Goal: Use online tool/utility: Utilize a website feature to perform a specific function

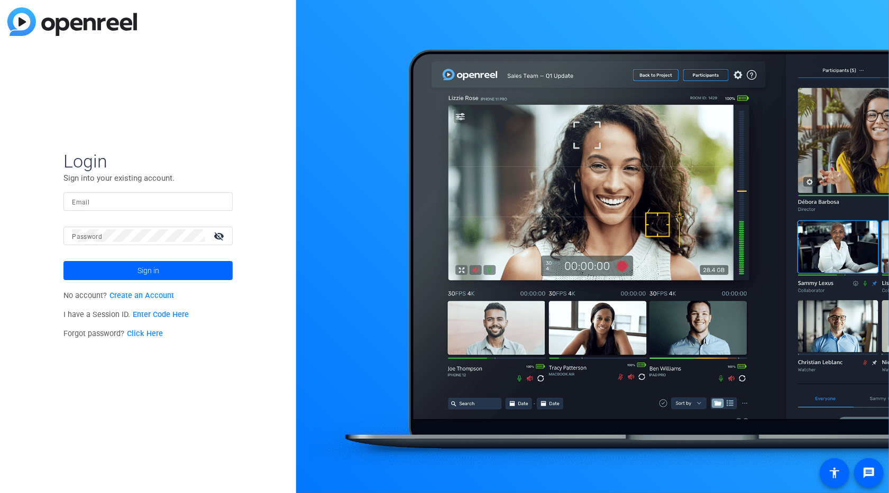
click at [192, 199] on input "Email" at bounding box center [148, 201] width 152 height 13
type input "[PERSON_NAME][EMAIL_ADDRESS][PERSON_NAME][DOMAIN_NAME]"
click at [174, 270] on span at bounding box center [147, 270] width 169 height 25
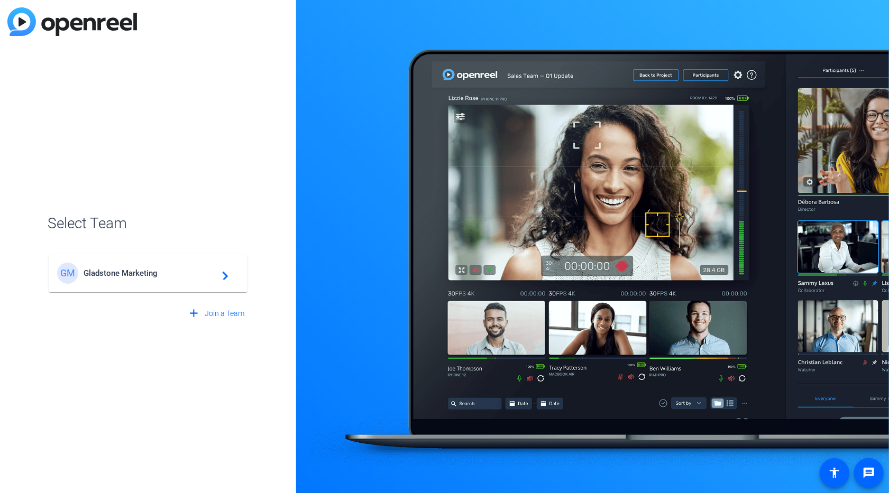
click at [123, 274] on span "Gladstone Marketing" at bounding box center [150, 274] width 132 height 10
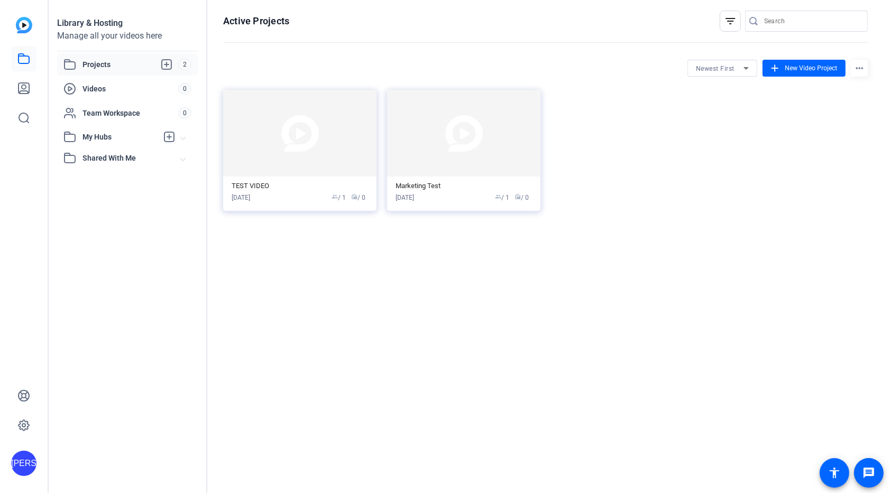
click at [255, 192] on div "TEST VIDEO [DATE] group / 1 radio / 0" at bounding box center [300, 192] width 136 height 21
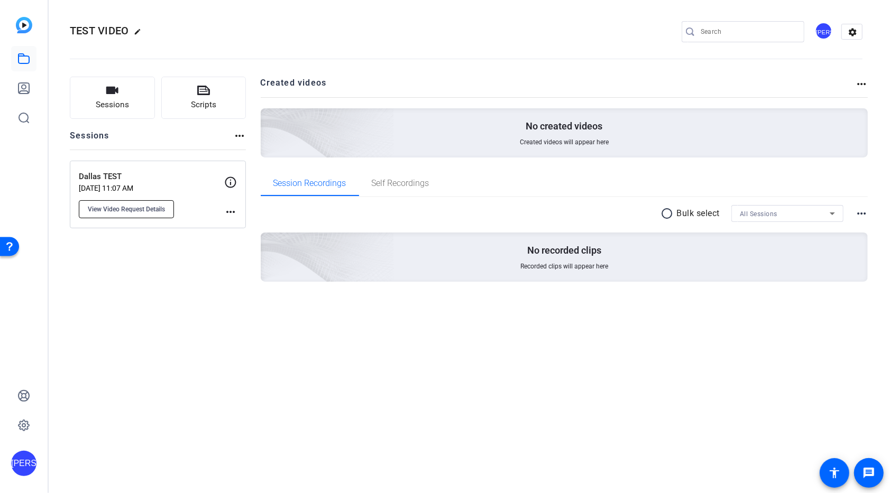
click at [153, 209] on span "View Video Request Details" at bounding box center [126, 209] width 77 height 8
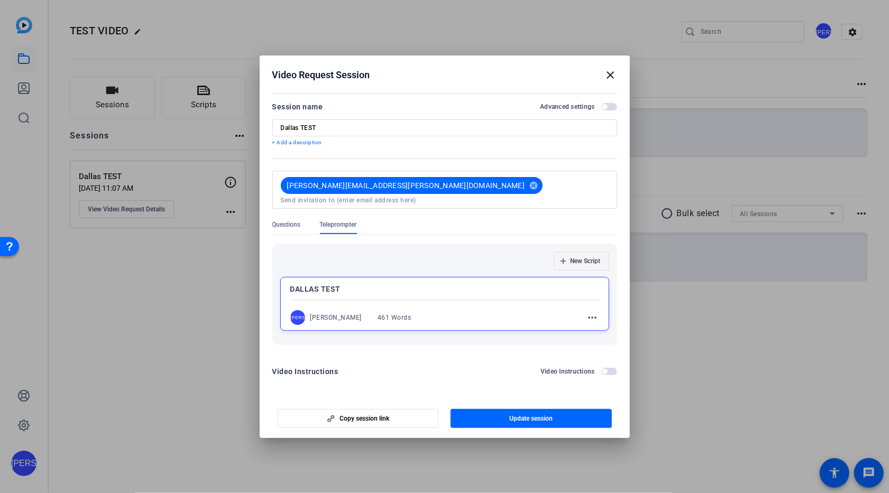
click at [582, 257] on span "New Script" at bounding box center [585, 261] width 30 height 8
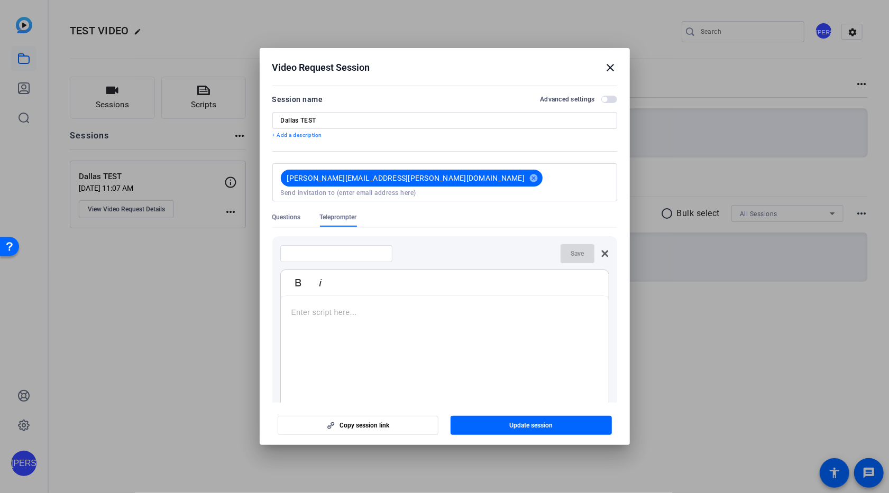
click at [314, 307] on p at bounding box center [444, 313] width 307 height 12
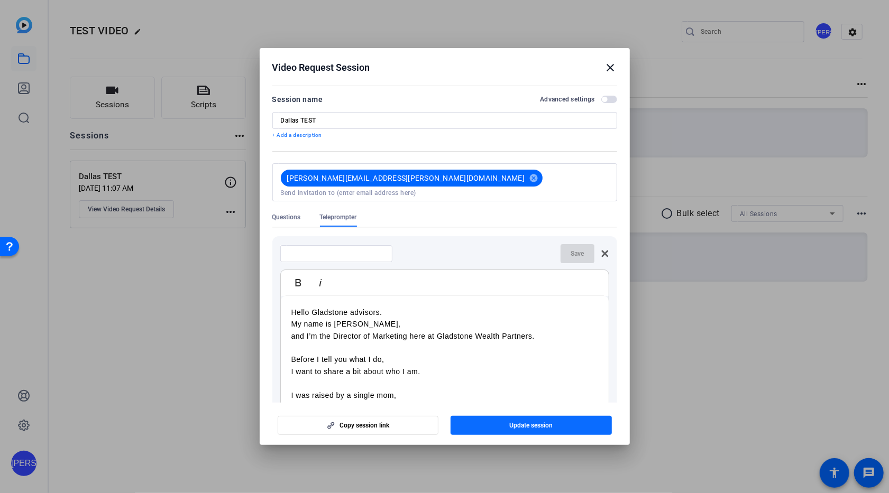
click at [545, 427] on span "Update session" at bounding box center [530, 425] width 43 height 8
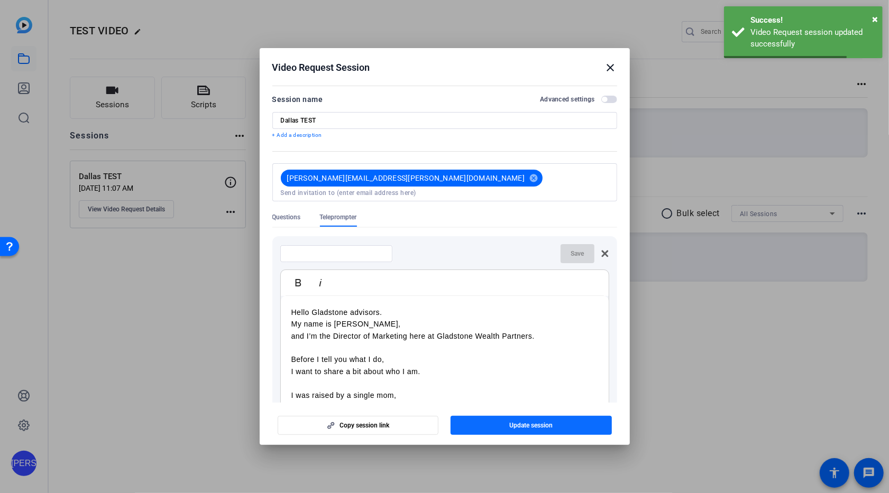
click at [538, 425] on span "Update session" at bounding box center [530, 425] width 43 height 8
click at [530, 248] on div "Save" at bounding box center [444, 253] width 329 height 19
click at [366, 250] on input at bounding box center [336, 254] width 95 height 8
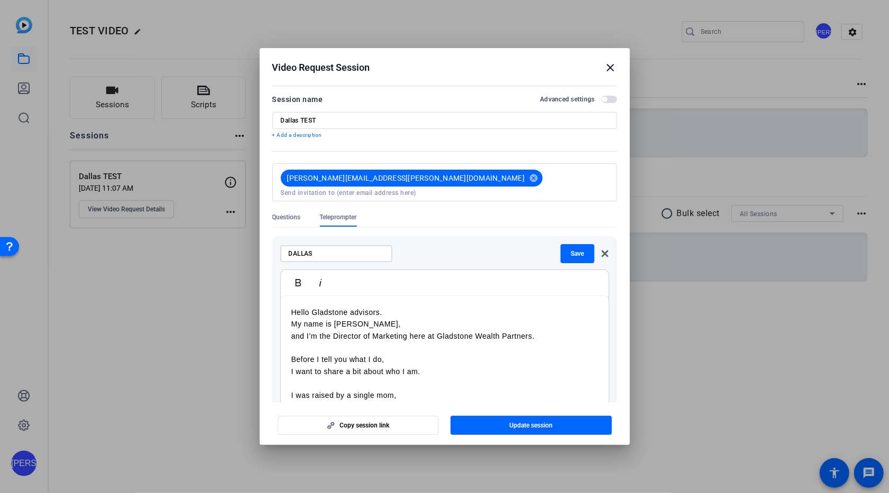
type input "DALLAS"
click at [570, 250] on span "Save" at bounding box center [576, 254] width 13 height 8
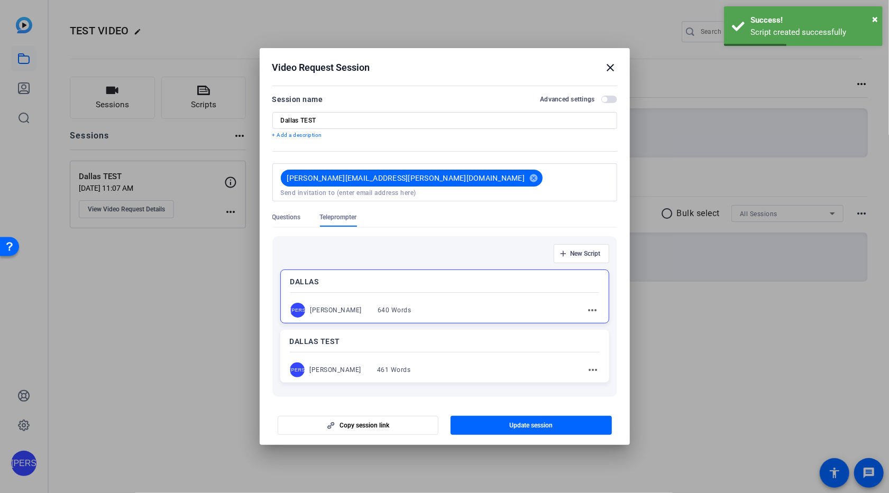
click at [589, 364] on mat-icon "more_horiz" at bounding box center [593, 370] width 13 height 13
click at [599, 376] on span "Edit" at bounding box center [611, 376] width 42 height 13
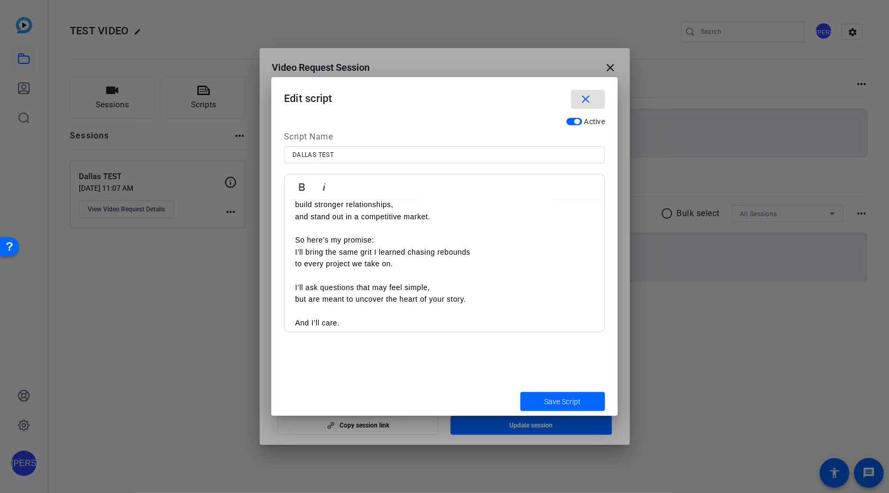
scroll to position [931, 0]
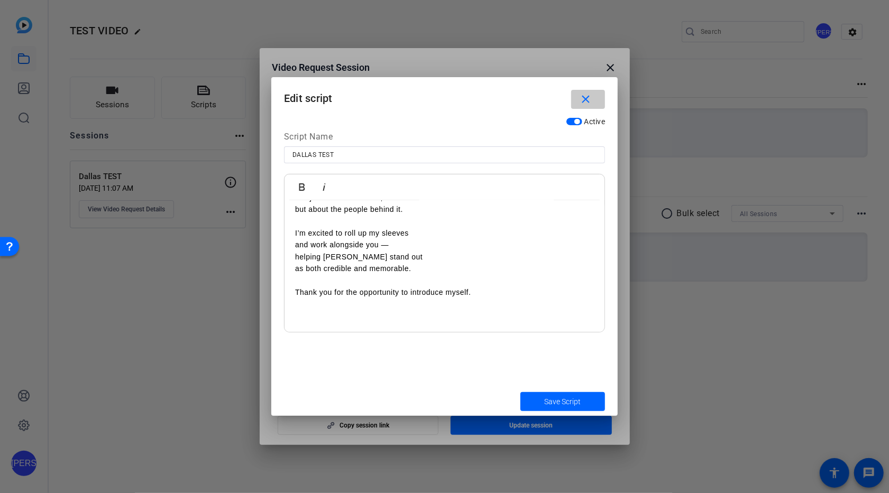
click at [591, 98] on mat-icon "close" at bounding box center [585, 99] width 13 height 13
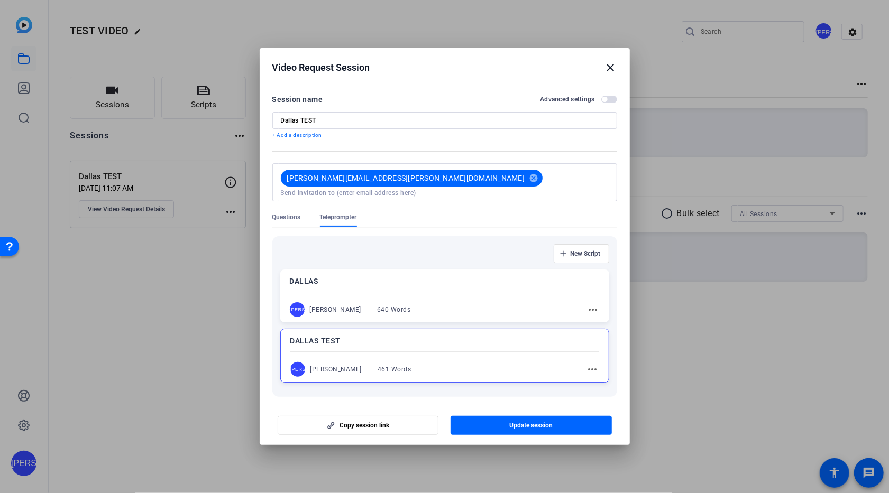
drag, startPoint x: 463, startPoint y: 335, endPoint x: 450, endPoint y: 341, distance: 13.7
click at [450, 350] on div at bounding box center [444, 352] width 309 height 4
click at [451, 340] on div "DALLAS TEST JO Jody O'Connor 461 Words more_horiz" at bounding box center [444, 355] width 329 height 53
click at [447, 336] on p "DALLAS TEST" at bounding box center [444, 341] width 309 height 13
click at [589, 363] on mat-icon "more_horiz" at bounding box center [593, 369] width 13 height 13
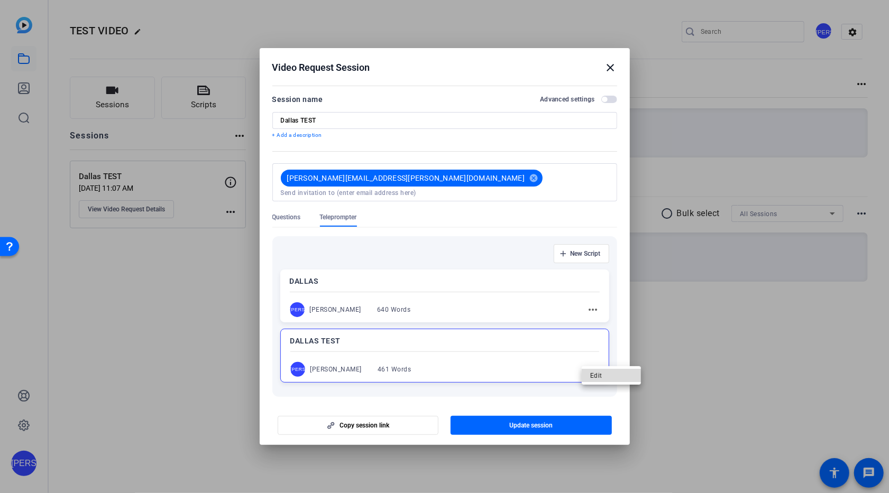
click at [594, 373] on span "Edit" at bounding box center [611, 376] width 42 height 13
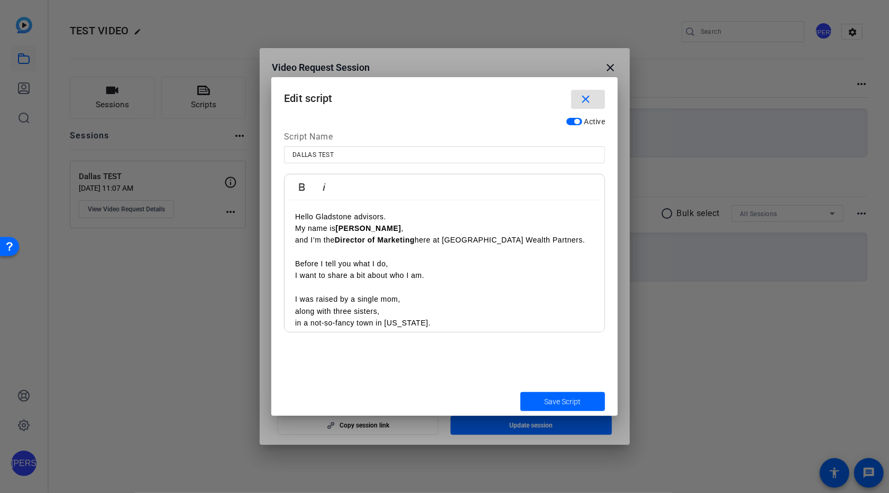
drag, startPoint x: 569, startPoint y: 117, endPoint x: 574, endPoint y: 125, distance: 10.0
click at [570, 120] on div "Active" at bounding box center [585, 121] width 39 height 11
click at [571, 123] on span "button" at bounding box center [574, 121] width 16 height 7
click at [583, 101] on mat-icon "close" at bounding box center [585, 99] width 13 height 13
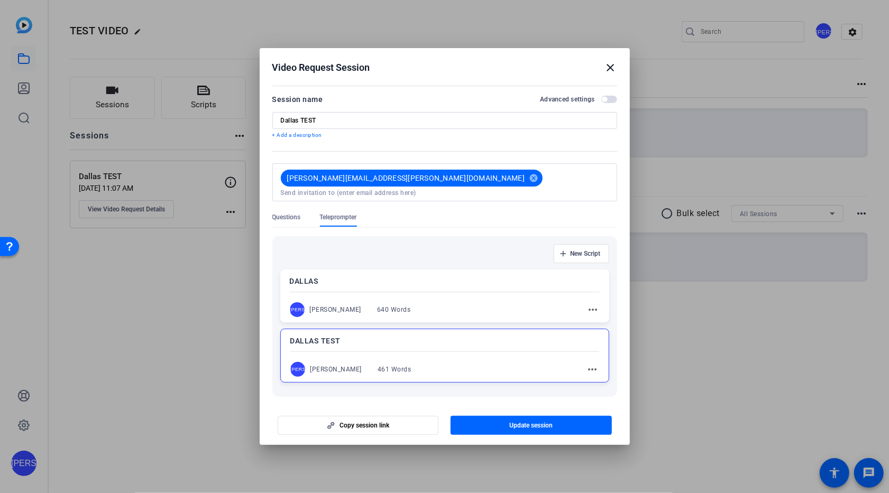
click at [586, 363] on mat-icon "more_horiz" at bounding box center [592, 369] width 13 height 13
click at [595, 378] on span "Edit" at bounding box center [610, 376] width 42 height 13
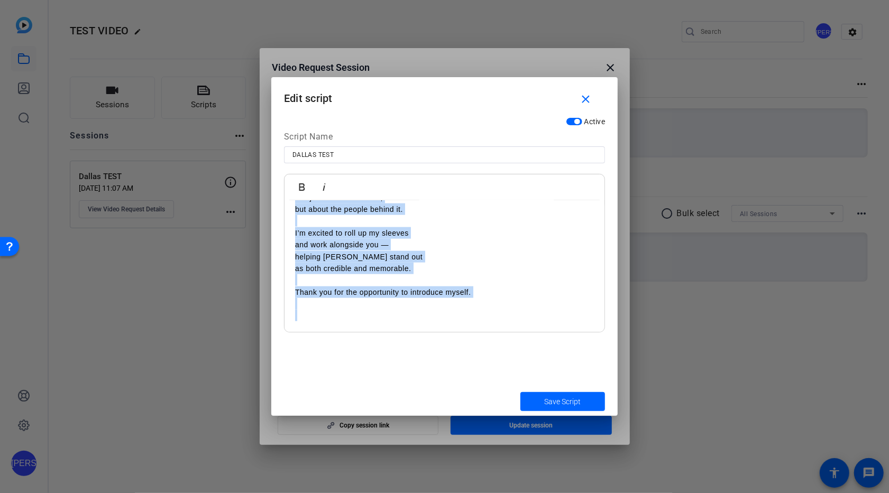
drag, startPoint x: 291, startPoint y: 218, endPoint x: 609, endPoint y: 422, distance: 377.2
click at [606, 425] on div "Video Request Session close Session name Advanced settings Dallas TEST + Add a …" at bounding box center [444, 246] width 889 height 493
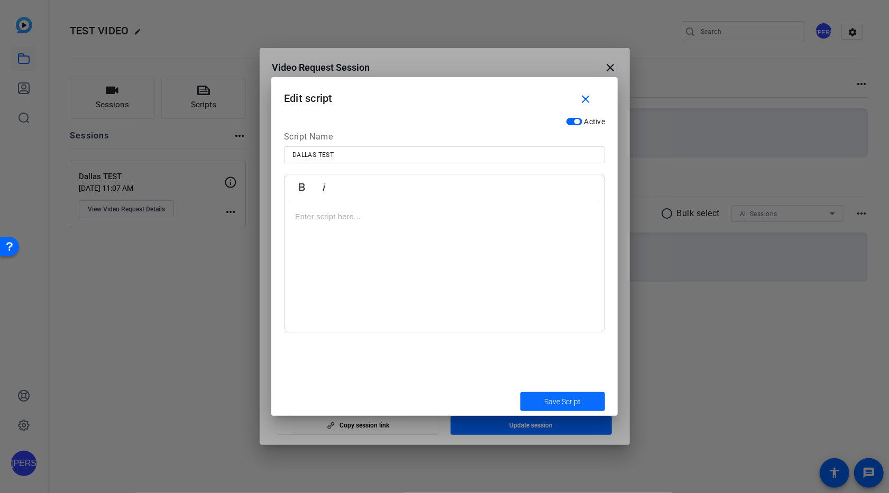
scroll to position [0, 0]
click at [589, 397] on span "submit" at bounding box center [562, 401] width 85 height 25
click at [570, 398] on span "Save Script" at bounding box center [563, 402] width 36 height 11
click at [480, 227] on div at bounding box center [444, 266] width 320 height 132
click at [576, 399] on span "Save Script" at bounding box center [563, 402] width 36 height 11
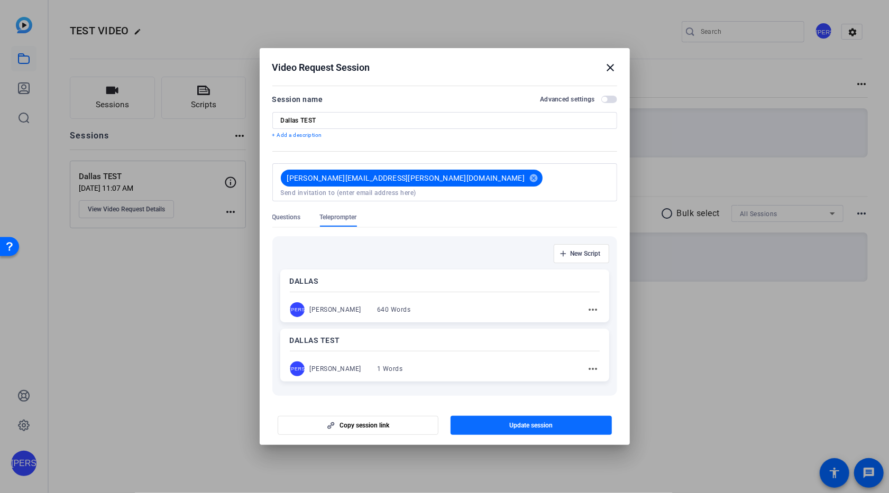
click at [517, 428] on span "Update session" at bounding box center [530, 425] width 43 height 8
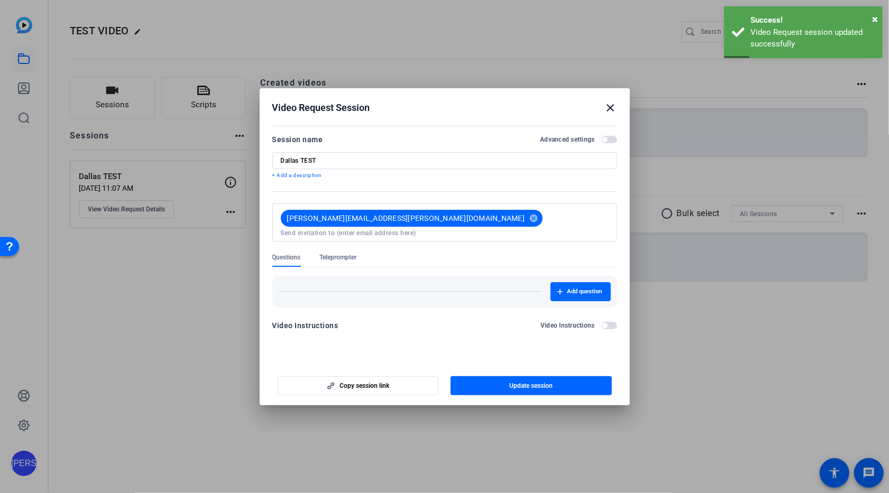
click at [340, 253] on span "Teleprompter" at bounding box center [338, 257] width 37 height 8
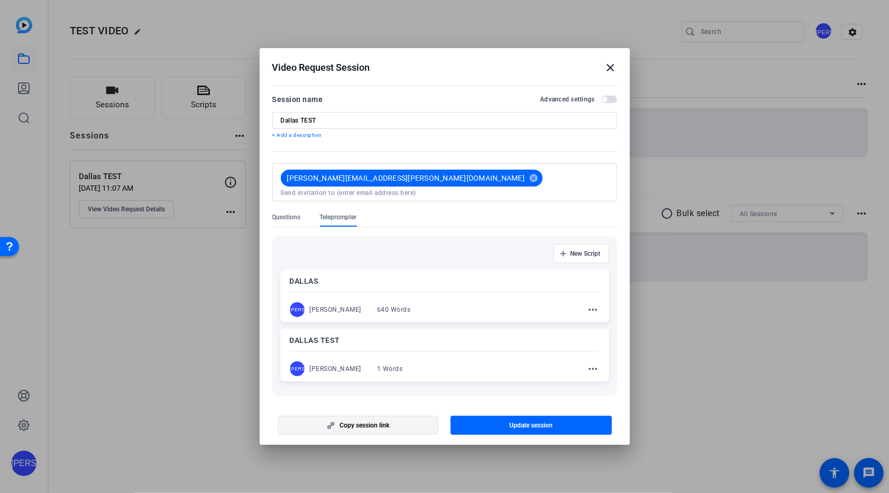
click at [379, 426] on span "Copy session link" at bounding box center [365, 425] width 50 height 8
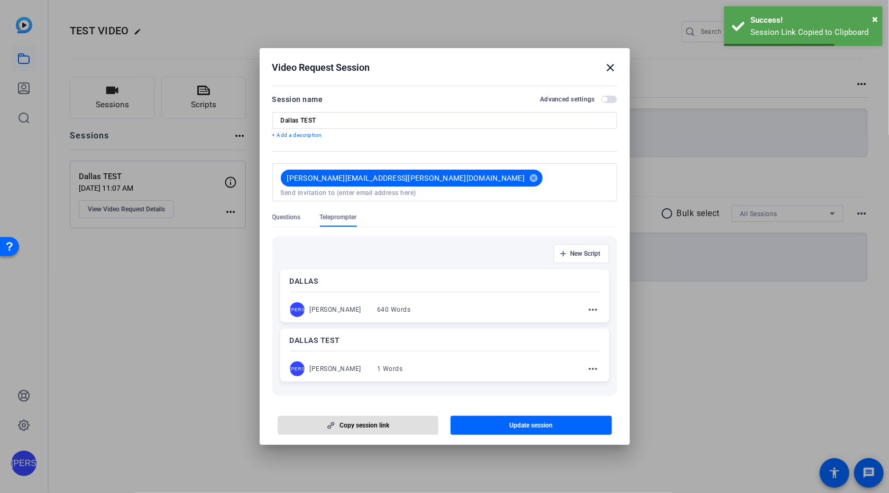
click at [612, 71] on mat-icon "close" at bounding box center [610, 67] width 13 height 13
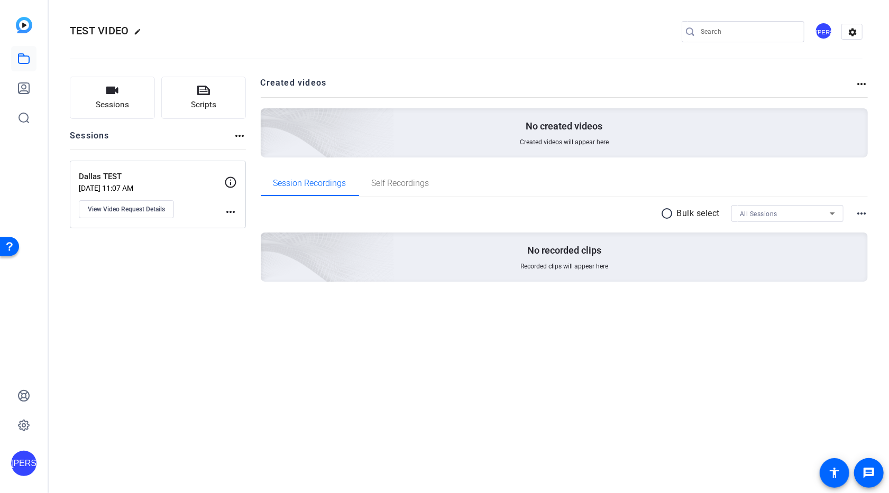
click at [516, 294] on div "radio_button_unchecked Bulk select All Sessions more_horiz No recorded clips Re…" at bounding box center [564, 256] width 607 height 118
click at [229, 180] on icon at bounding box center [230, 182] width 13 height 13
click at [132, 210] on span "View Video Request Details" at bounding box center [126, 209] width 77 height 8
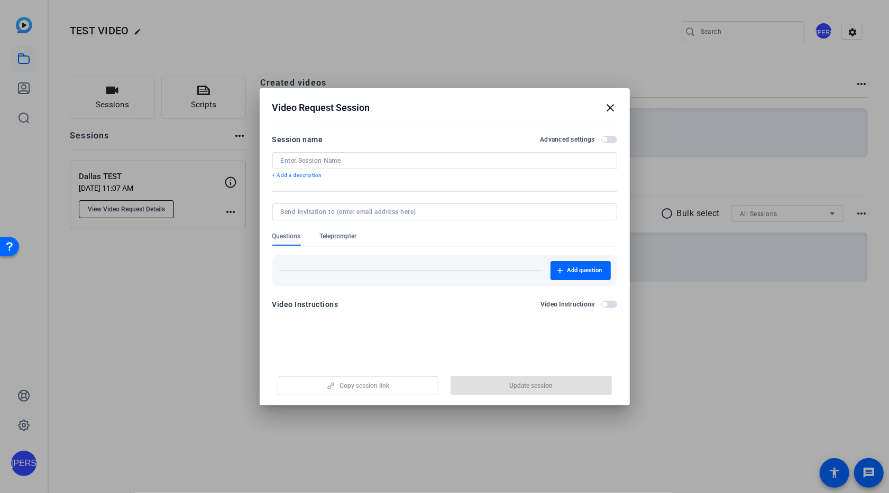
type input "Dallas TEST"
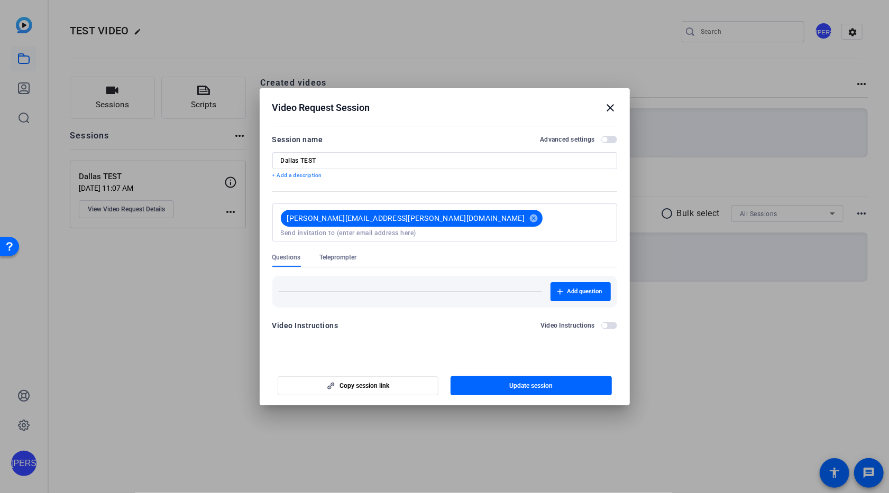
click at [349, 253] on span "Teleprompter" at bounding box center [338, 257] width 37 height 8
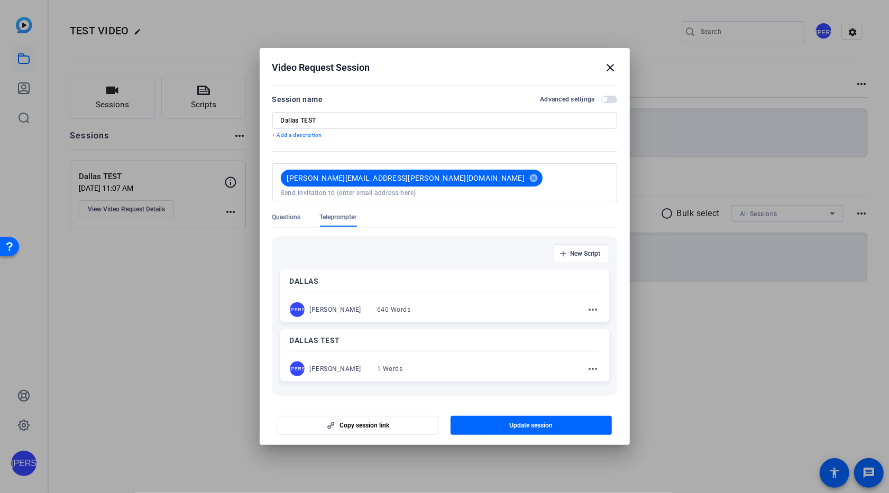
click at [450, 277] on p "DALLAS" at bounding box center [445, 281] width 310 height 13
click at [514, 423] on span "Update session" at bounding box center [530, 425] width 43 height 8
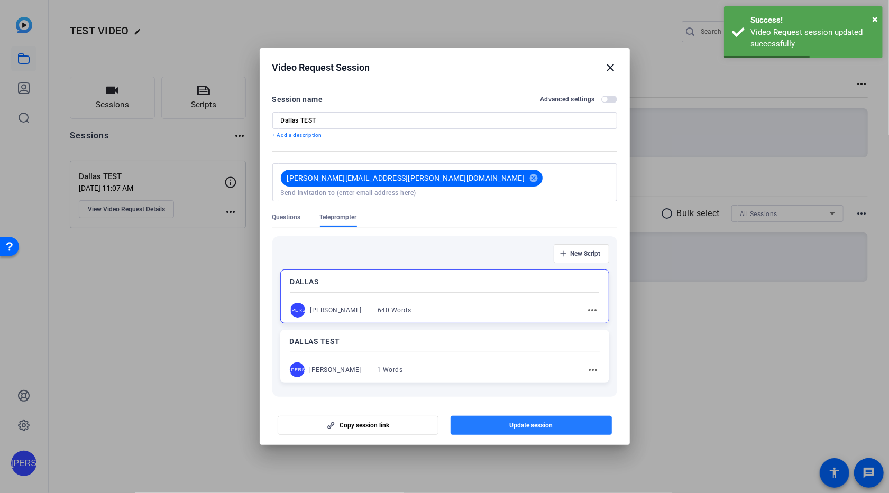
click at [514, 423] on span "Update session" at bounding box center [530, 425] width 43 height 8
click at [609, 68] on mat-icon "close" at bounding box center [610, 67] width 13 height 13
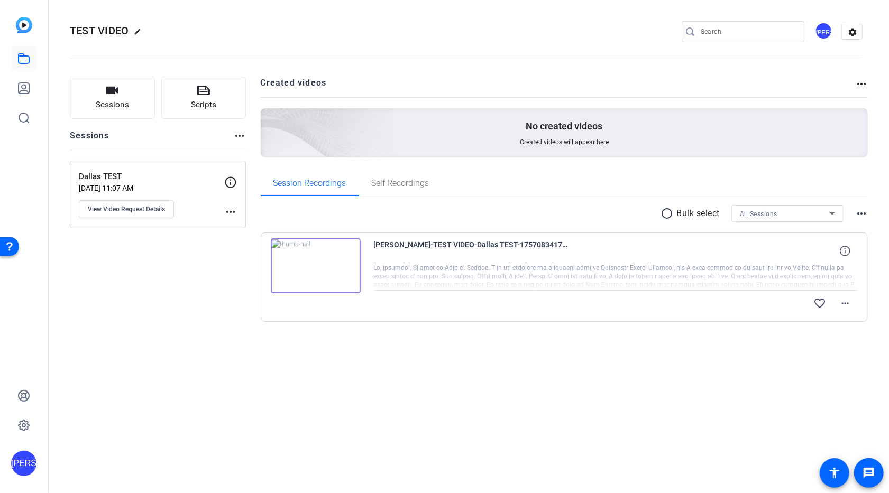
click at [315, 268] on img at bounding box center [316, 265] width 90 height 55
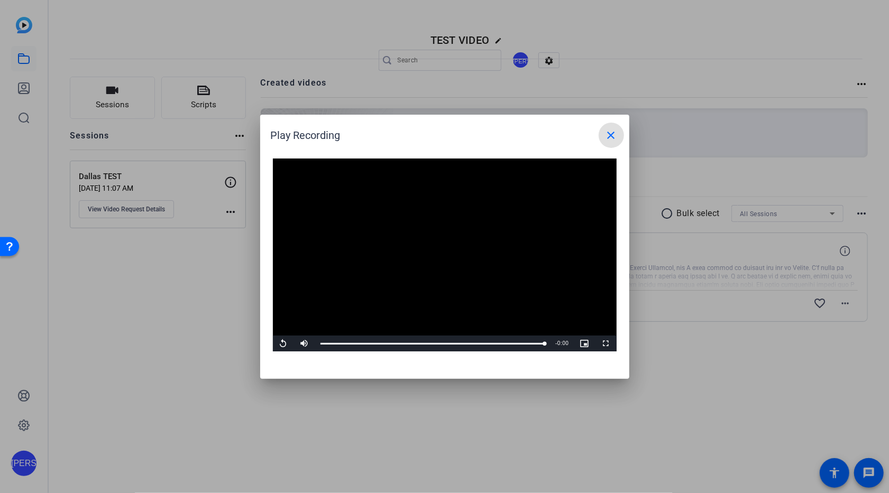
click at [0, 0] on mat-icon "close" at bounding box center [0, 0] width 0 height 0
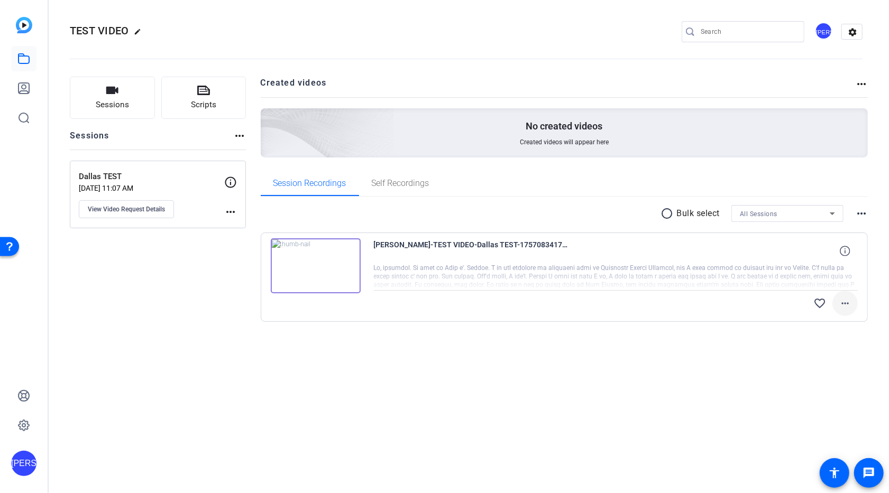
click at [849, 300] on mat-icon "more_horiz" at bounding box center [845, 303] width 13 height 13
click at [832, 323] on span "Download Original" at bounding box center [817, 325] width 63 height 13
click at [845, 304] on mat-icon "more_horiz" at bounding box center [845, 303] width 13 height 13
click at [834, 366] on span "Download Transcript" at bounding box center [817, 364] width 63 height 13
click at [344, 266] on img at bounding box center [316, 265] width 90 height 55
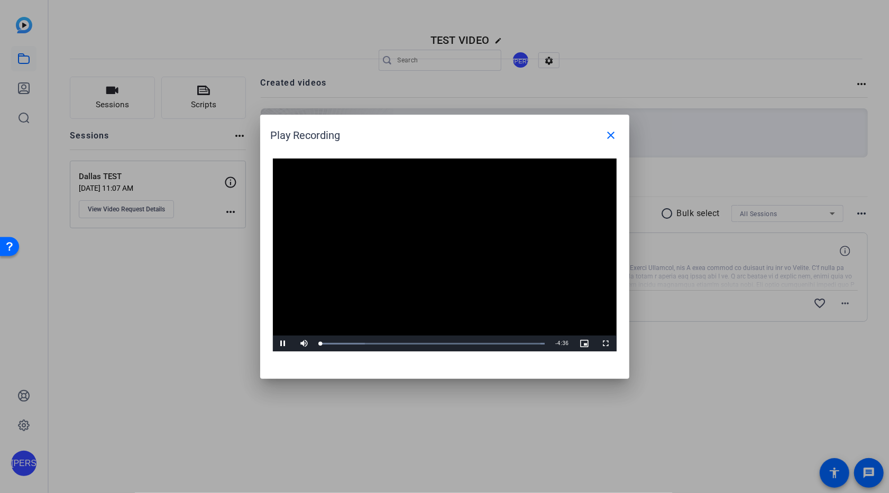
drag, startPoint x: 389, startPoint y: 137, endPoint x: 339, endPoint y: 71, distance: 82.6
click at [339, 71] on div "Play Recording close Video Player is loading. Play Video Pause Mute Current Tim…" at bounding box center [444, 246] width 889 height 493
click at [614, 135] on mat-icon "close" at bounding box center [611, 135] width 13 height 13
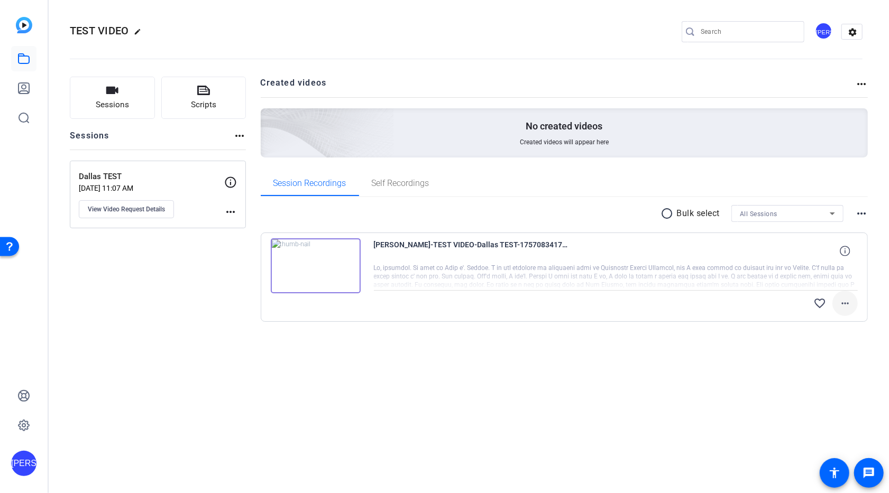
click at [845, 299] on mat-icon "more_horiz" at bounding box center [845, 303] width 13 height 13
click at [694, 333] on div at bounding box center [444, 246] width 889 height 493
click at [845, 302] on mat-icon "more_horiz" at bounding box center [845, 303] width 13 height 13
click at [624, 375] on div at bounding box center [444, 246] width 889 height 493
click at [109, 94] on icon "button" at bounding box center [112, 90] width 12 height 7
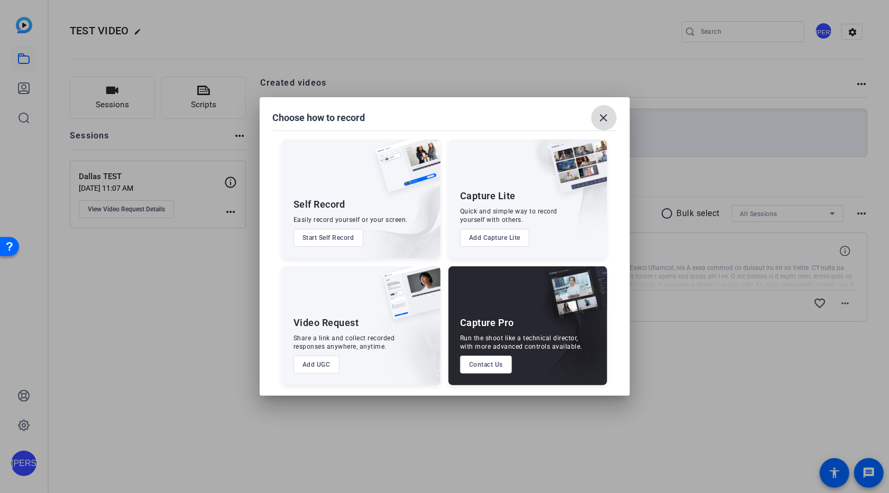
click at [604, 115] on mat-icon "close" at bounding box center [603, 118] width 13 height 13
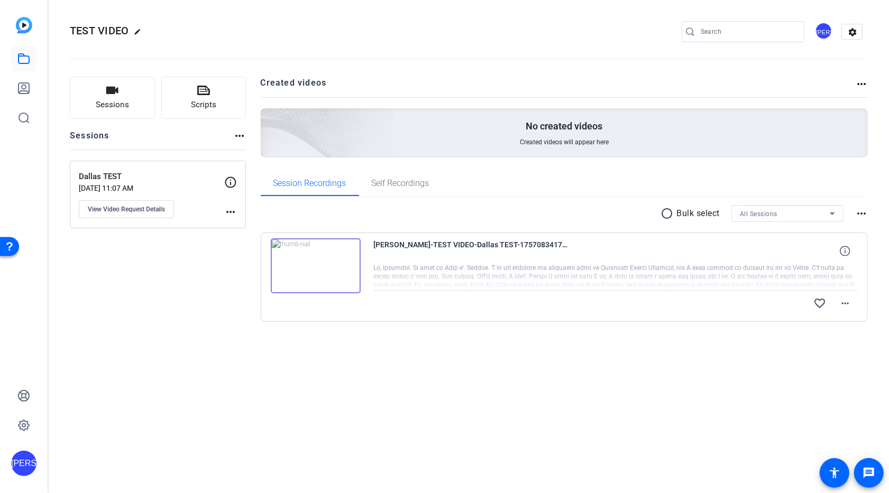
click at [332, 281] on img at bounding box center [316, 265] width 90 height 55
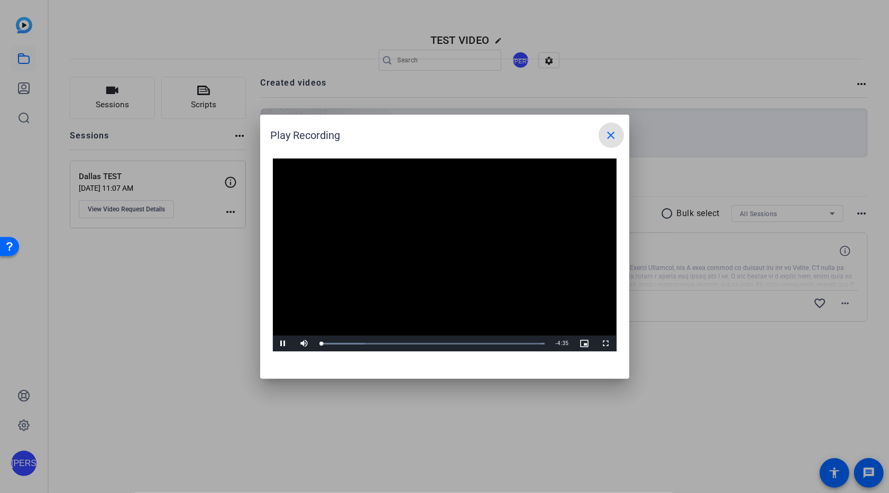
click at [609, 136] on mat-icon "close" at bounding box center [611, 135] width 13 height 13
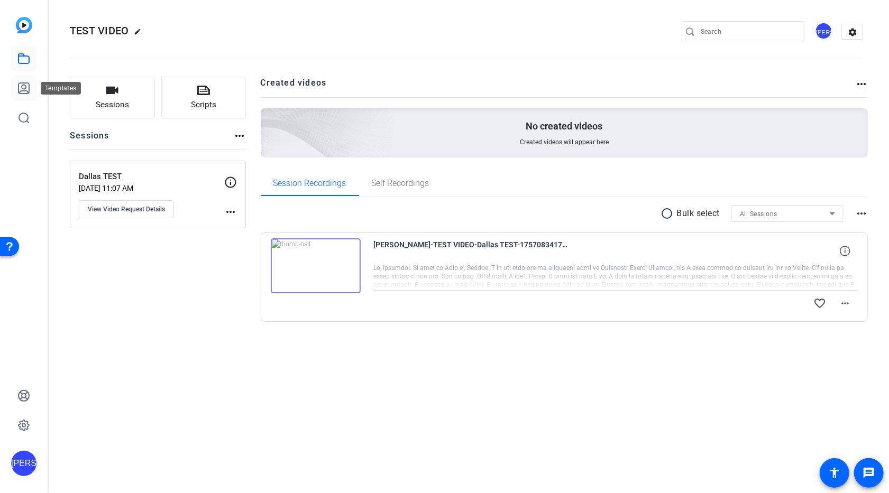
click at [22, 88] on icon at bounding box center [24, 88] width 11 height 11
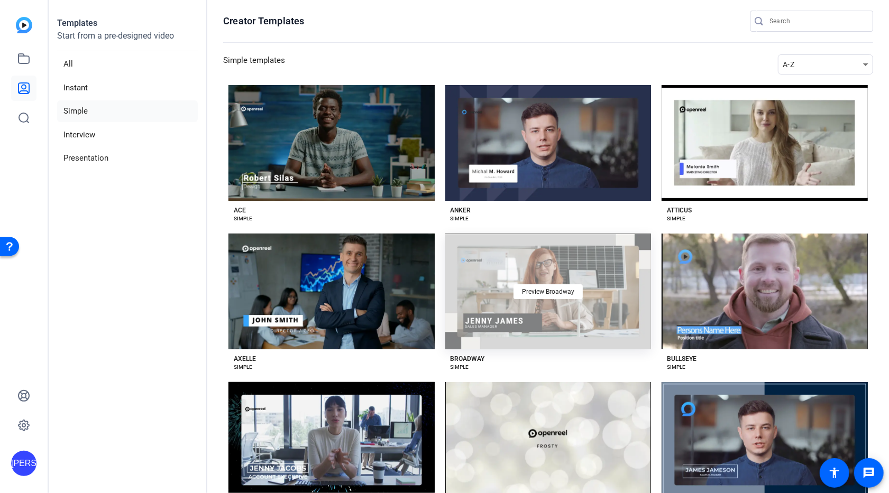
click at [584, 268] on div "Preview Broadway" at bounding box center [548, 292] width 206 height 116
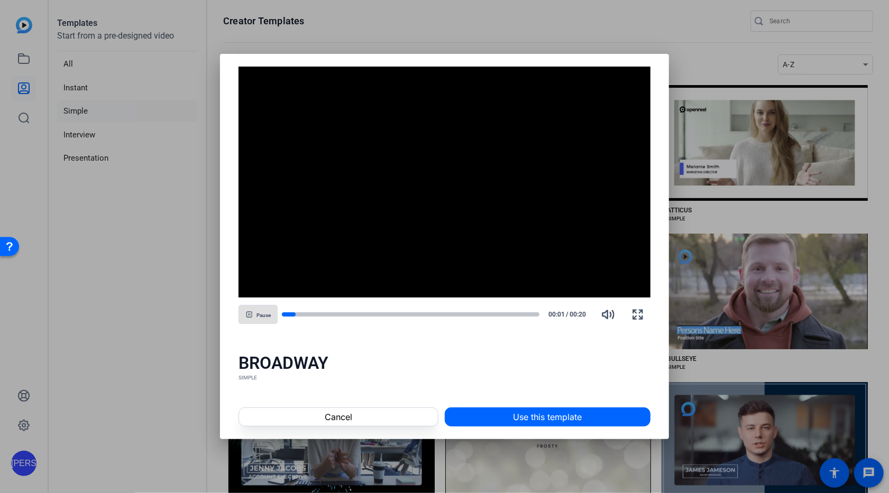
click at [561, 413] on span "Use this template" at bounding box center [547, 417] width 69 height 13
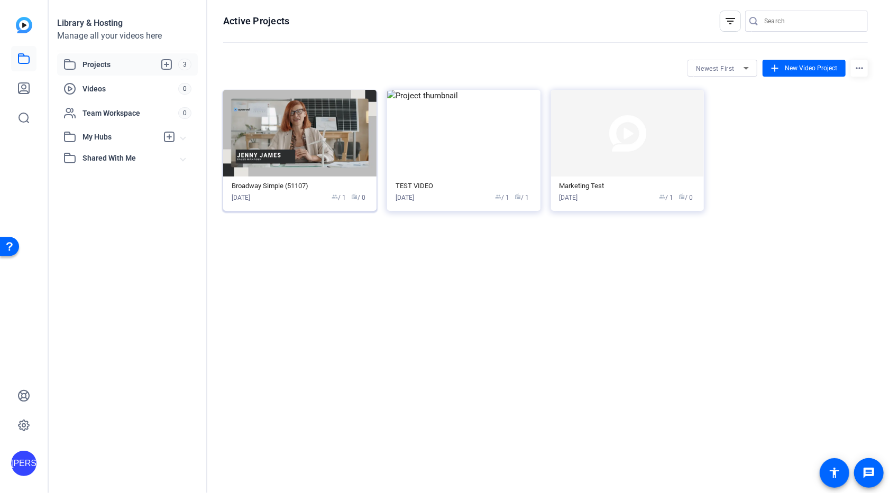
click at [330, 140] on img at bounding box center [299, 133] width 153 height 87
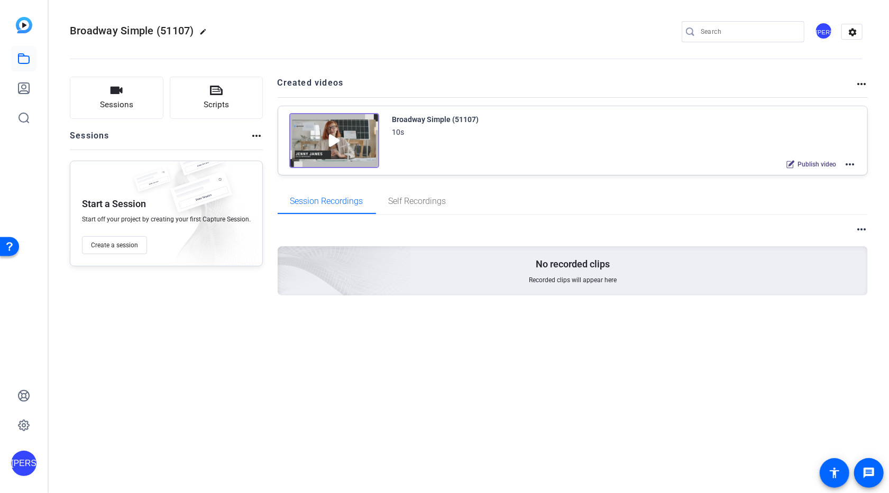
click at [851, 164] on mat-icon "more_horiz" at bounding box center [849, 164] width 13 height 13
click at [818, 175] on span "Edit in Creator" at bounding box center [811, 176] width 73 height 13
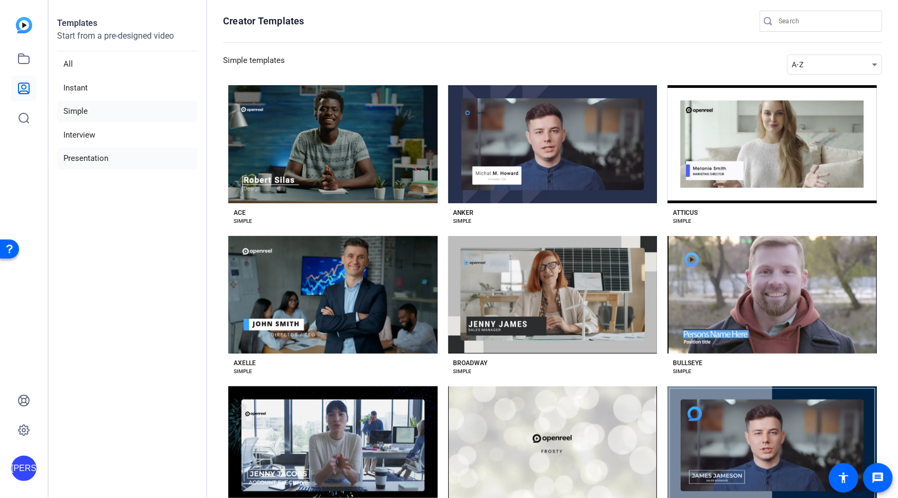
click at [103, 156] on li "Presentation" at bounding box center [127, 159] width 141 height 22
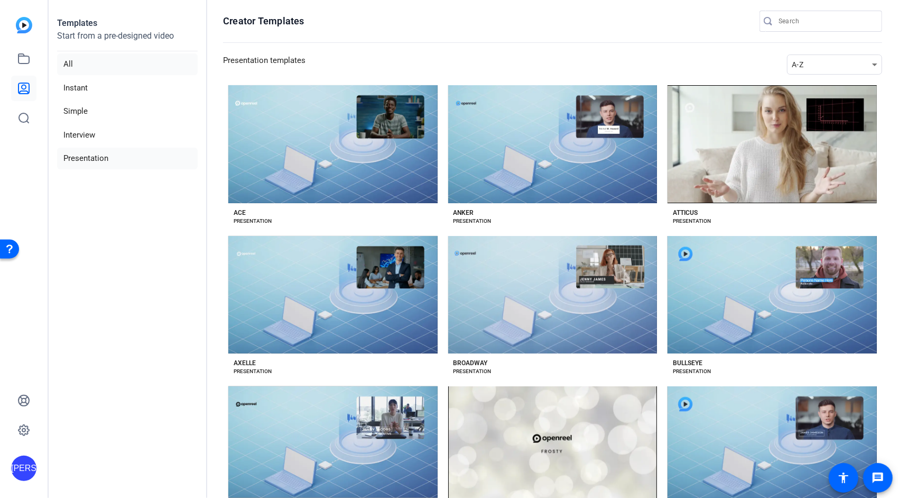
click at [105, 65] on li "All" at bounding box center [127, 64] width 141 height 22
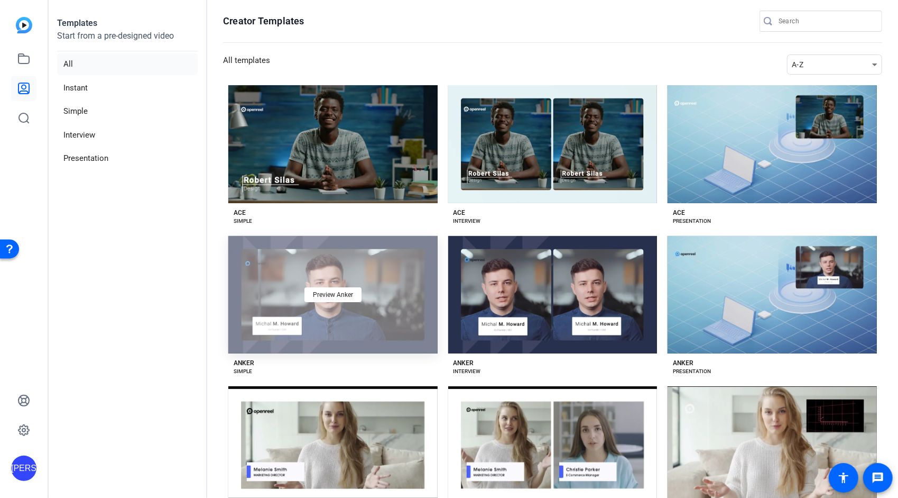
click at [374, 259] on div "Preview Anker" at bounding box center [332, 295] width 209 height 118
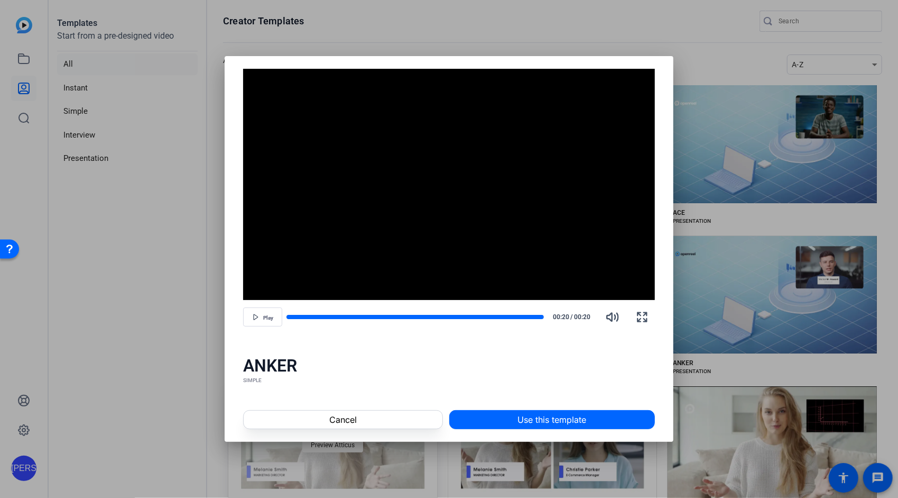
click at [338, 425] on span "Cancel" at bounding box center [342, 419] width 27 height 13
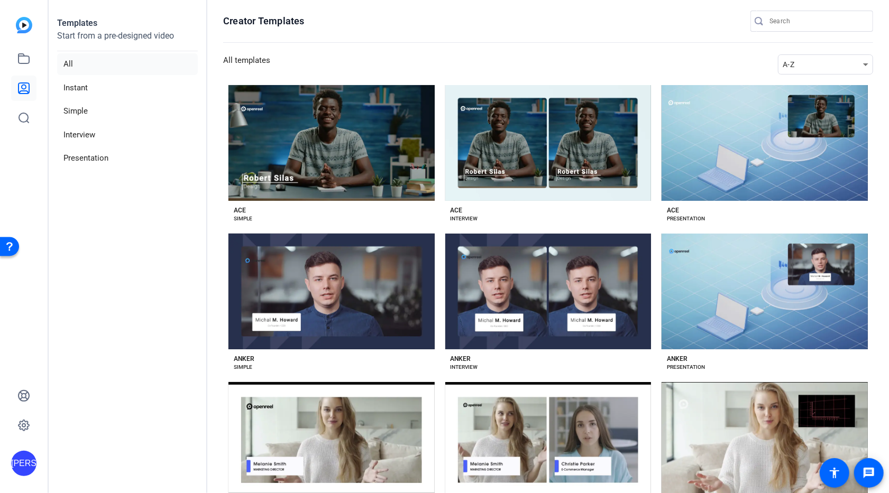
click at [84, 63] on li "All" at bounding box center [127, 64] width 141 height 22
click at [24, 63] on icon at bounding box center [24, 59] width 11 height 10
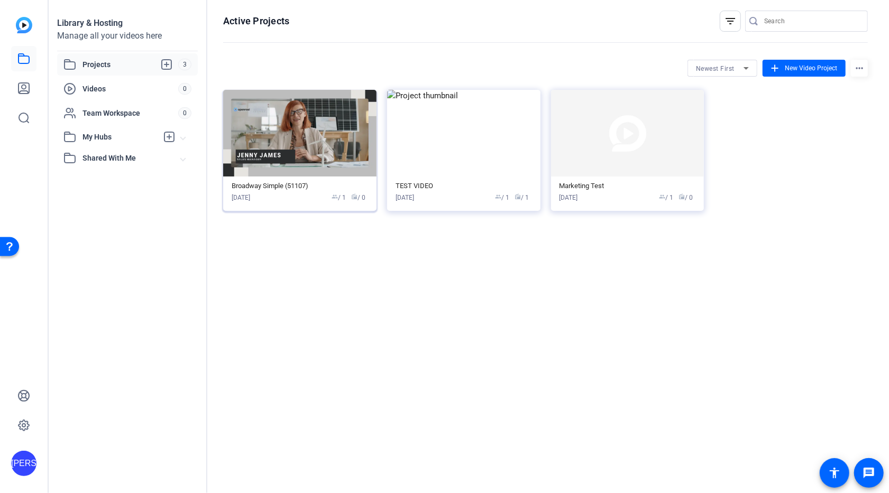
click at [298, 145] on img at bounding box center [299, 133] width 153 height 87
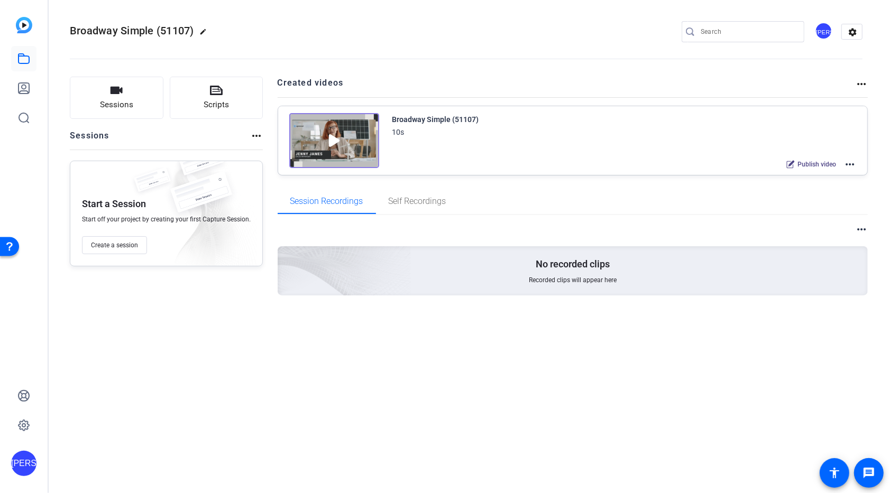
click at [329, 140] on img at bounding box center [334, 140] width 90 height 55
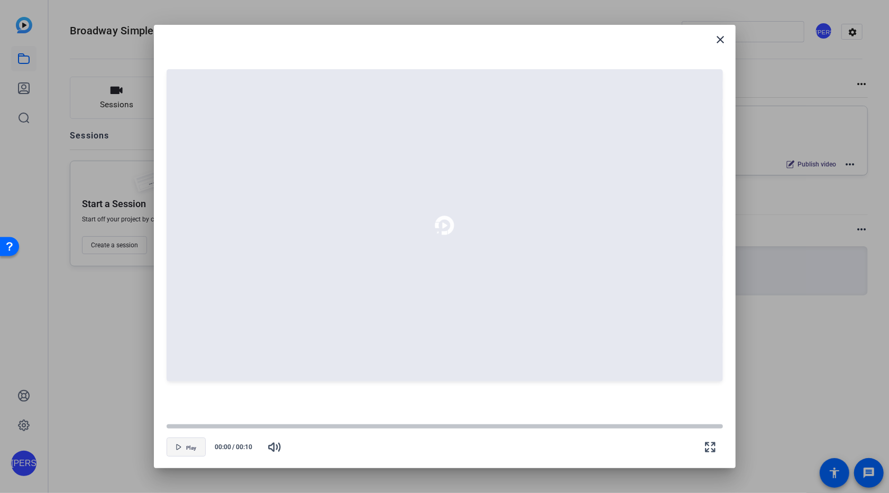
click at [194, 451] on span "Play" at bounding box center [191, 448] width 10 height 6
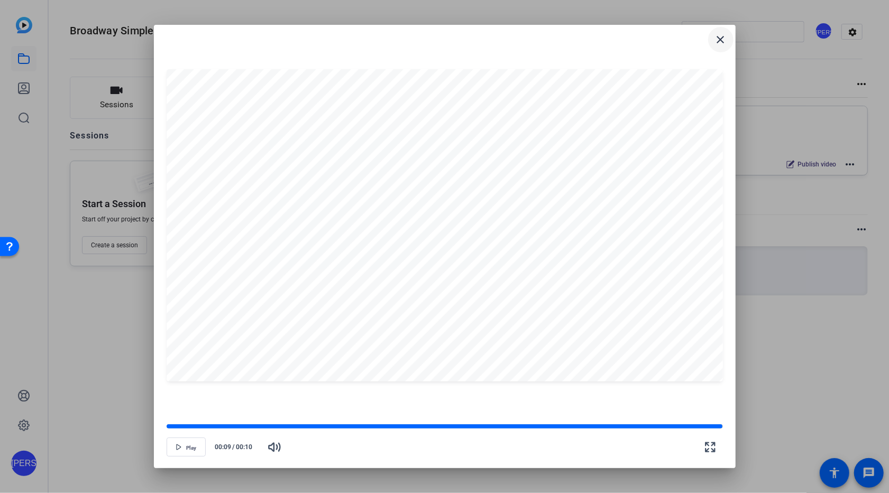
click at [724, 42] on mat-icon "close" at bounding box center [720, 39] width 13 height 13
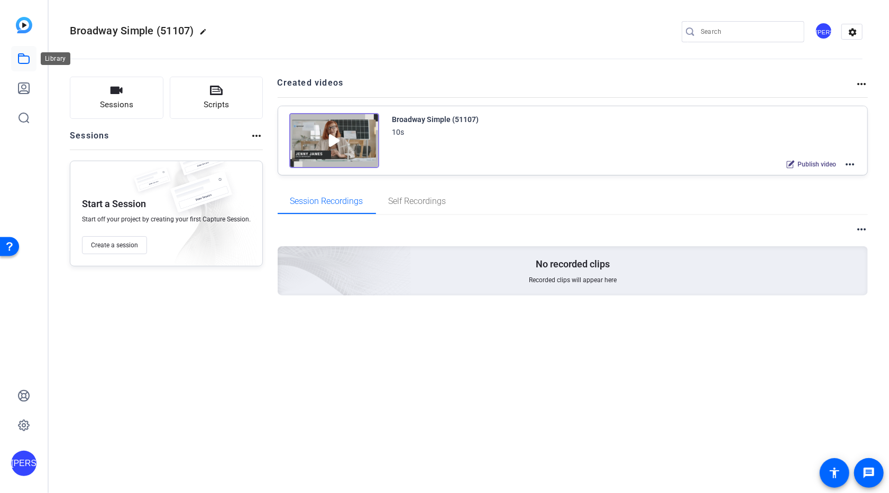
click at [25, 59] on icon at bounding box center [23, 58] width 13 height 13
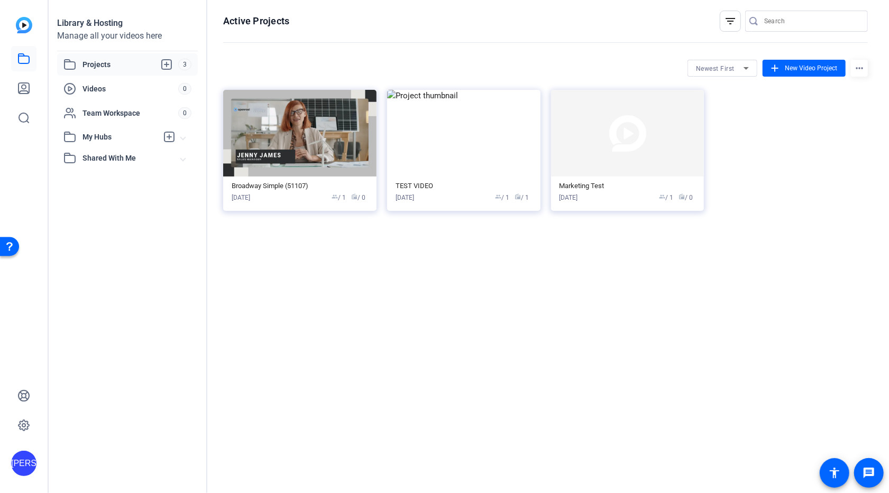
click at [25, 28] on img at bounding box center [24, 25] width 16 height 16
click at [115, 67] on span "Projects" at bounding box center [130, 64] width 96 height 13
click at [23, 62] on icon at bounding box center [23, 58] width 13 height 13
click at [26, 88] on icon at bounding box center [23, 88] width 13 height 13
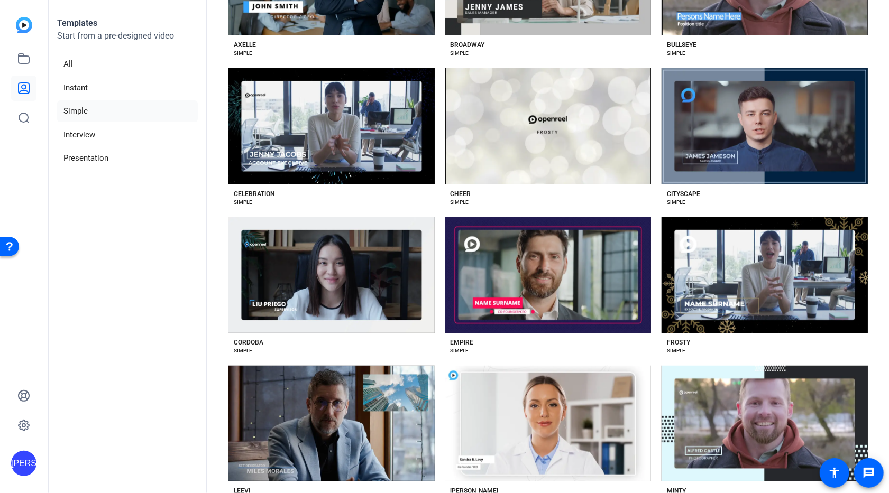
scroll to position [317, 0]
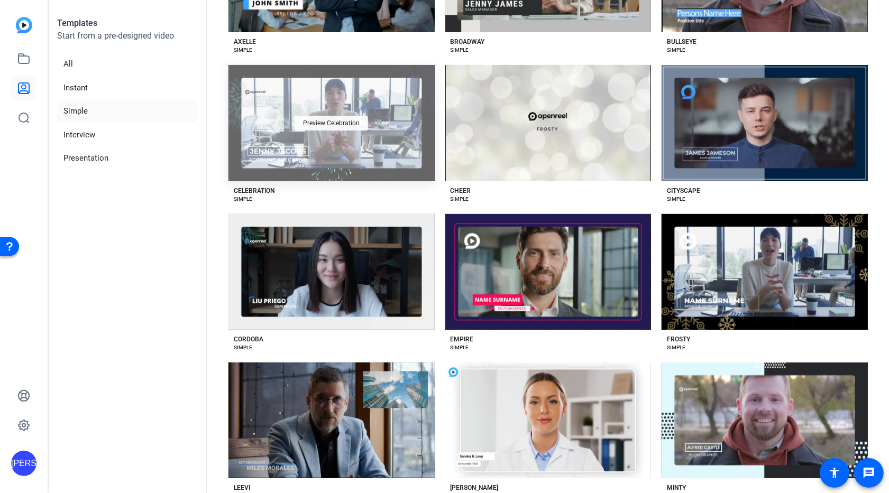
click at [358, 120] on span "Preview Celebration" at bounding box center [331, 123] width 57 height 6
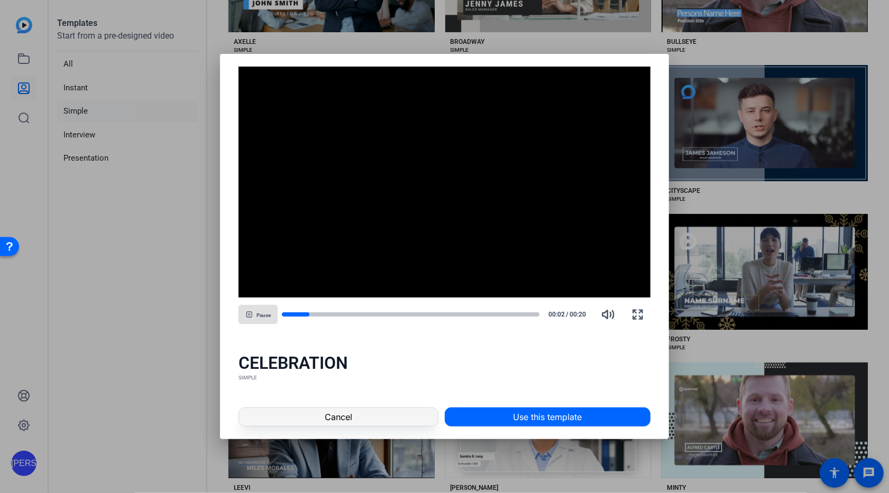
click at [369, 421] on span at bounding box center [338, 416] width 198 height 25
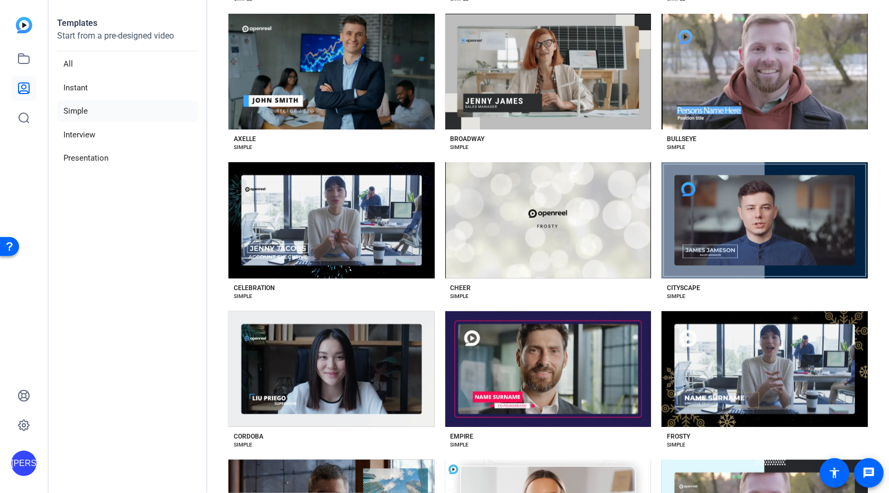
scroll to position [0, 0]
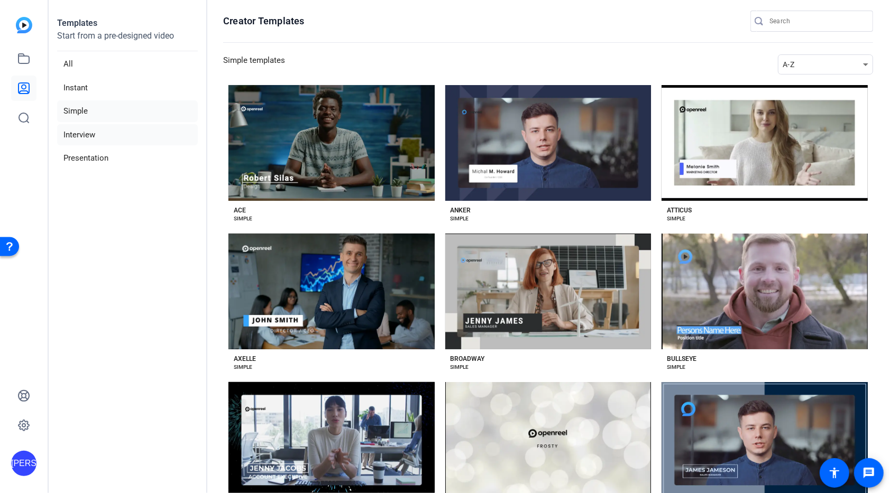
click at [87, 135] on li "Interview" at bounding box center [127, 135] width 141 height 22
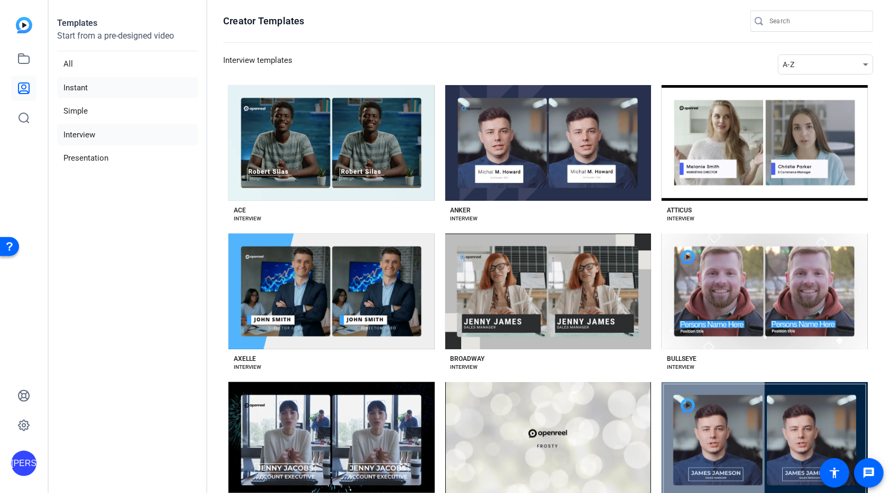
drag, startPoint x: 87, startPoint y: 135, endPoint x: 79, endPoint y: 85, distance: 50.2
click at [79, 85] on li "Instant" at bounding box center [127, 88] width 141 height 22
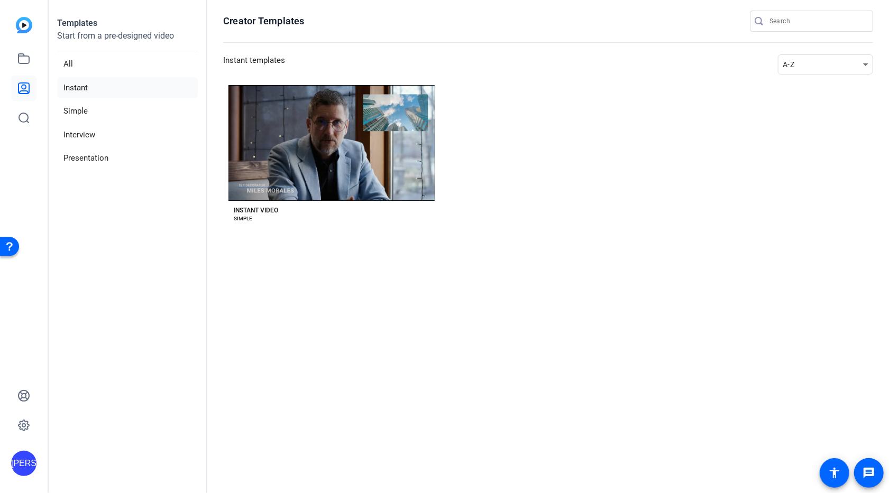
click at [89, 86] on li "Instant" at bounding box center [127, 88] width 141 height 22
click at [29, 63] on icon at bounding box center [24, 59] width 11 height 10
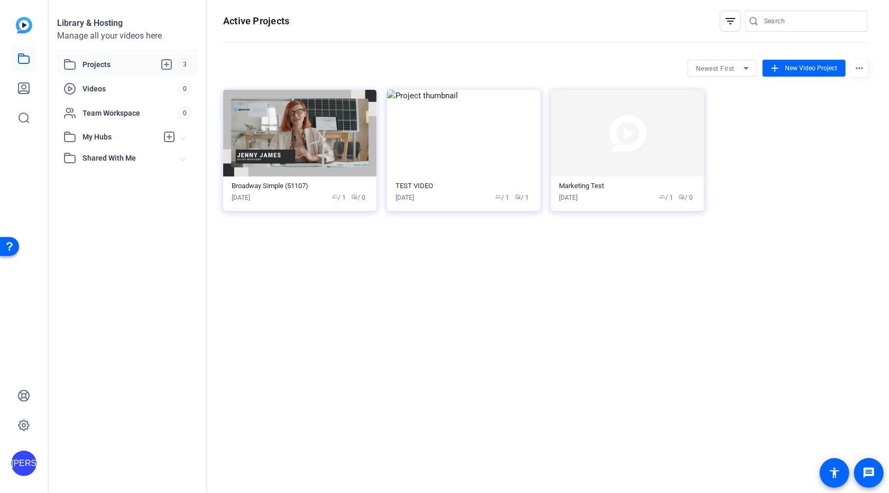
click at [133, 212] on div "Library & Hosting Manage all your videos here Projects 3 Videos 0 Team Workspac…" at bounding box center [128, 246] width 159 height 493
click at [26, 24] on img at bounding box center [24, 25] width 16 height 16
click at [24, 25] on img at bounding box center [24, 25] width 16 height 16
click at [95, 63] on span "Projects" at bounding box center [130, 64] width 96 height 13
drag, startPoint x: 333, startPoint y: 139, endPoint x: 316, endPoint y: 126, distance: 21.6
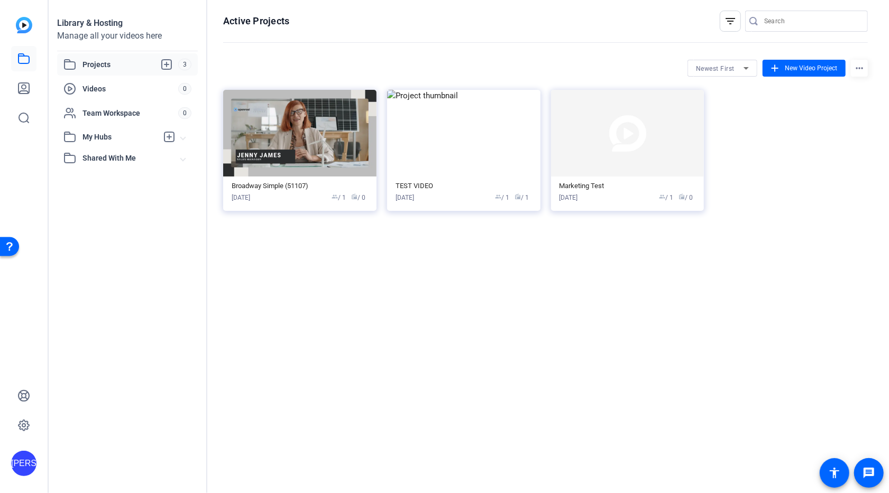
click at [316, 126] on img at bounding box center [299, 133] width 153 height 87
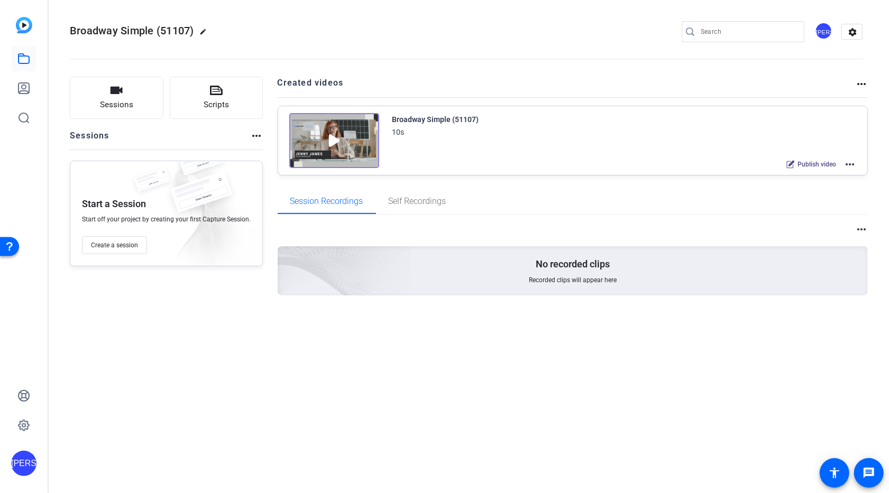
click at [853, 163] on mat-icon "more_horiz" at bounding box center [849, 164] width 13 height 13
click at [815, 181] on span "Edit in Creator" at bounding box center [811, 176] width 73 height 13
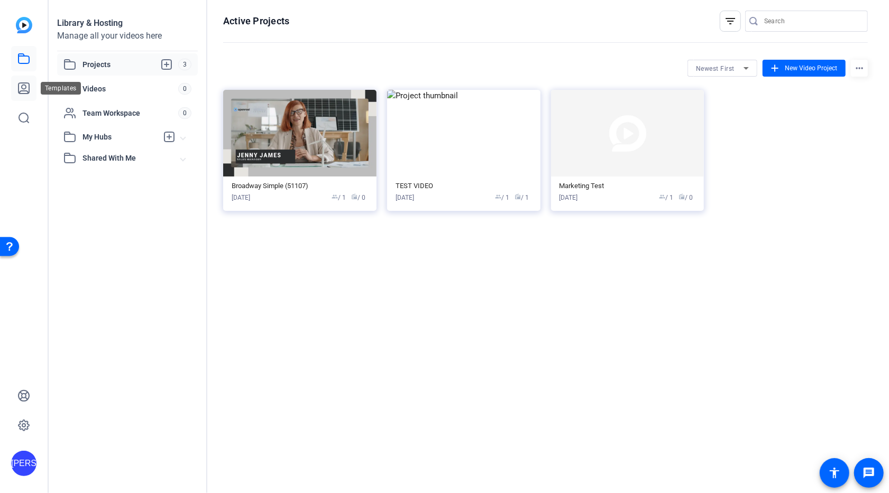
click at [22, 87] on icon at bounding box center [24, 88] width 11 height 11
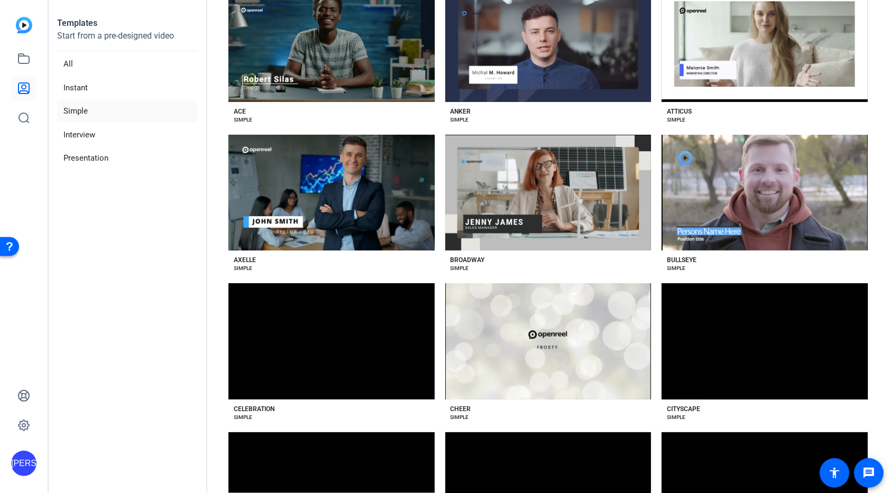
scroll to position [106, 0]
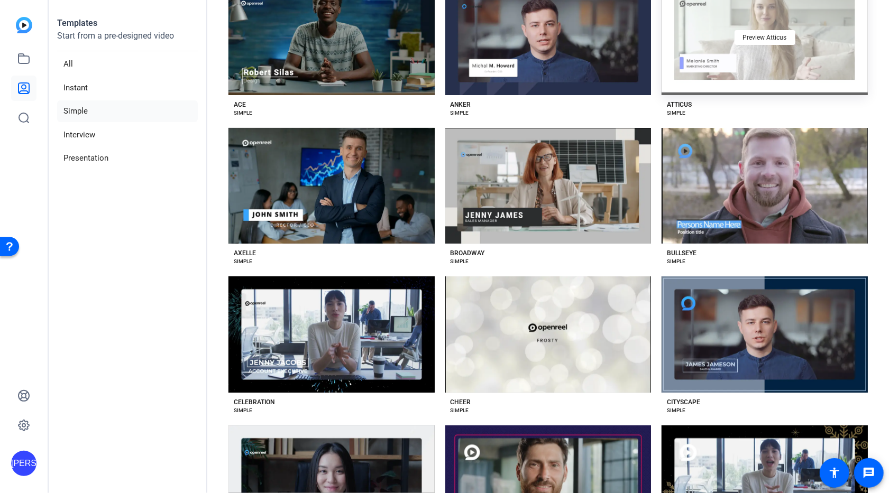
click at [785, 60] on div "Preview Atticus" at bounding box center [764, 37] width 206 height 116
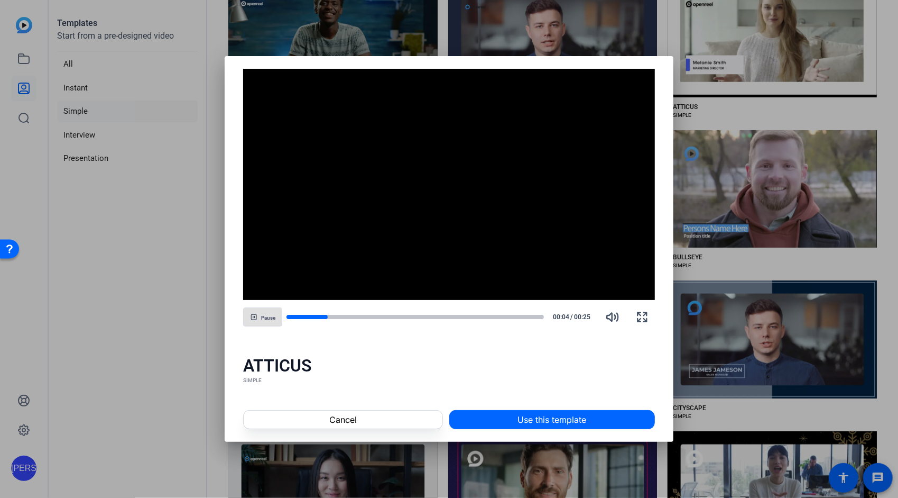
click at [561, 420] on span "Use this template" at bounding box center [552, 419] width 69 height 13
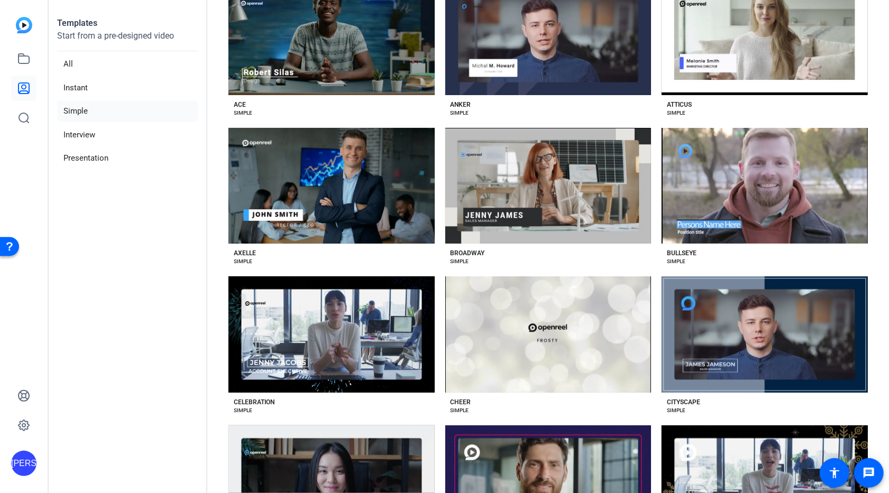
scroll to position [85, 0]
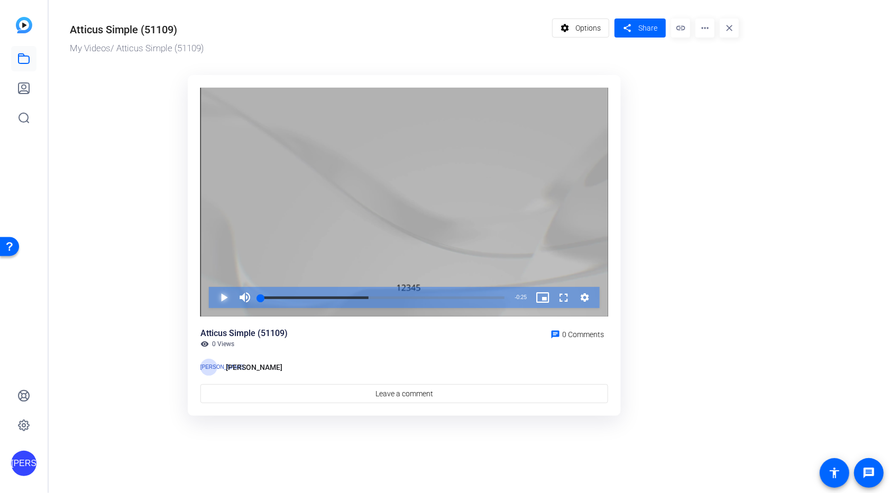
click at [213, 298] on span "Video Player" at bounding box center [213, 297] width 0 height 21
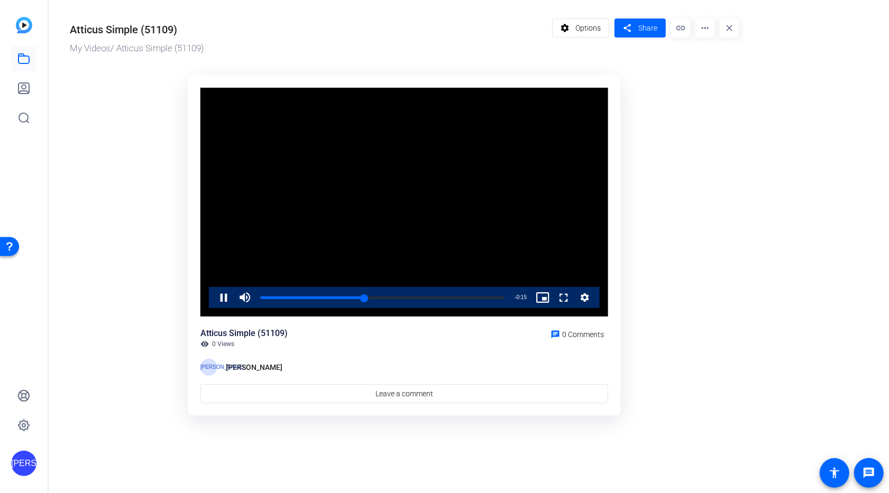
click at [733, 27] on mat-icon "close" at bounding box center [729, 28] width 19 height 19
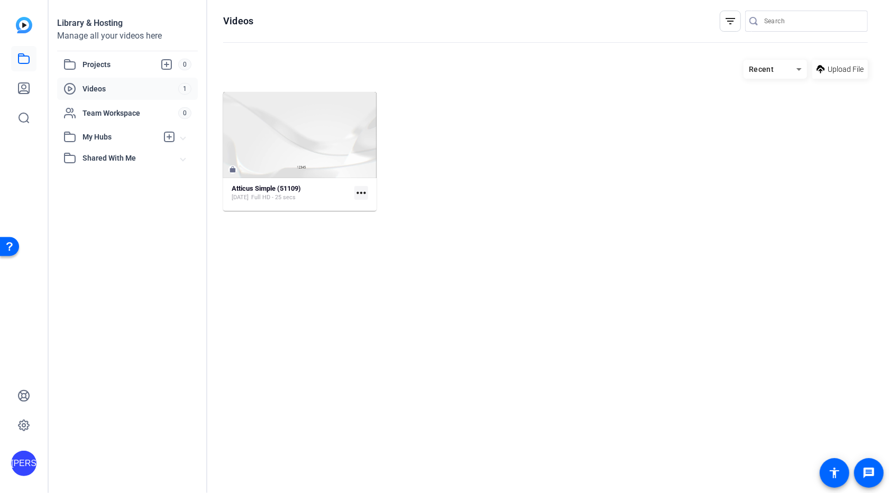
click at [361, 196] on mat-icon "more_horiz" at bounding box center [361, 193] width 14 height 14
click at [381, 210] on span "Edit in Creator" at bounding box center [385, 209] width 44 height 13
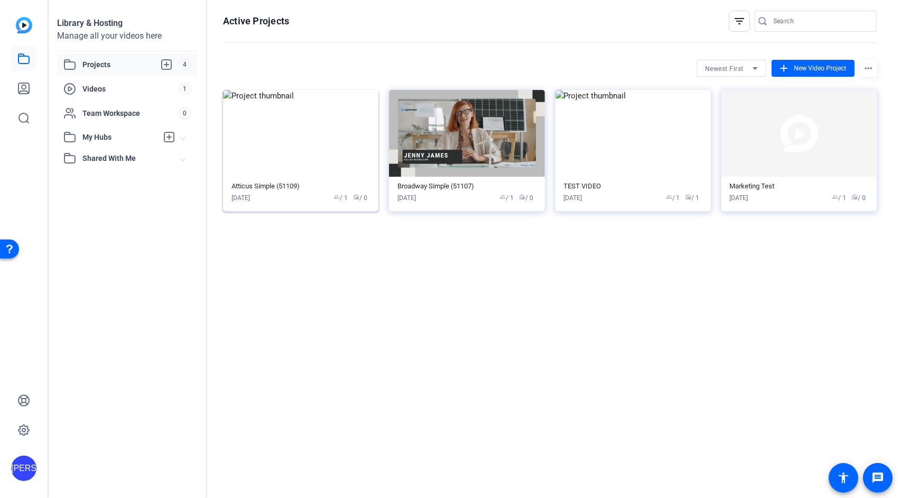
click at [301, 154] on img at bounding box center [300, 133] width 155 height 87
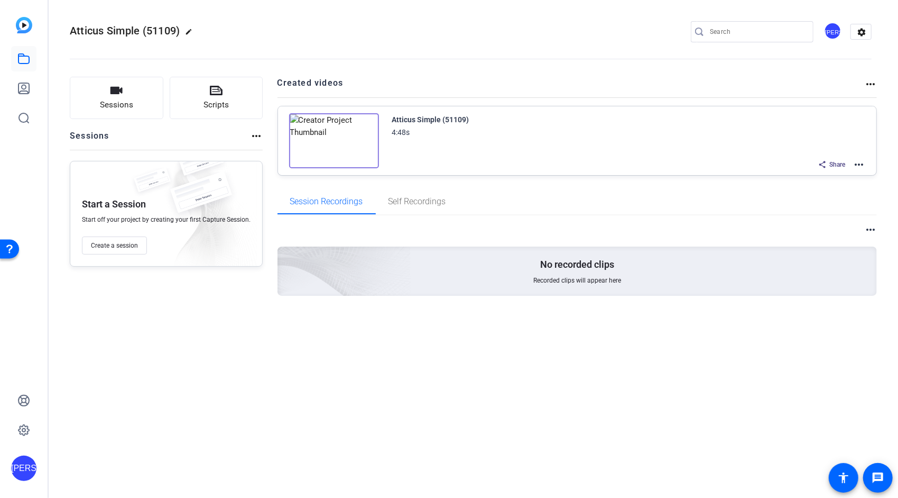
click at [861, 164] on mat-icon "more_horiz" at bounding box center [859, 164] width 13 height 13
click at [813, 177] on span "Edit in Creator" at bounding box center [820, 176] width 73 height 13
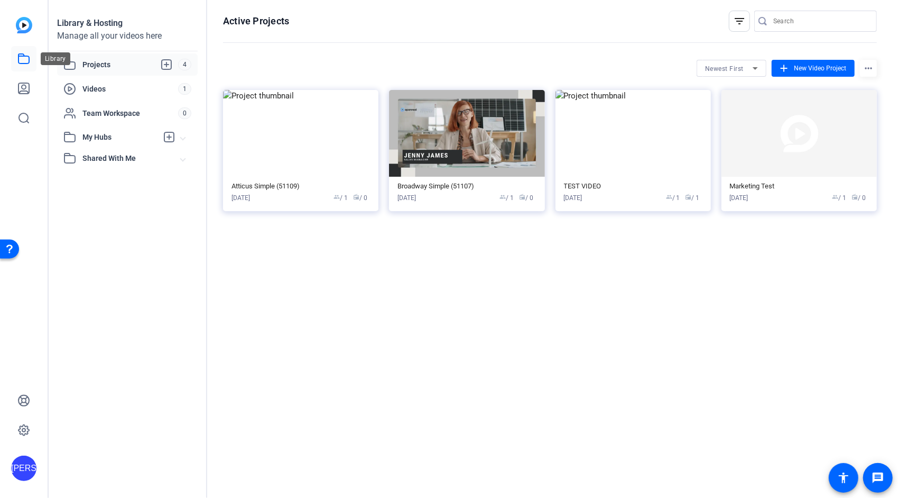
click at [22, 57] on icon at bounding box center [23, 58] width 13 height 13
click at [25, 86] on icon at bounding box center [24, 88] width 11 height 11
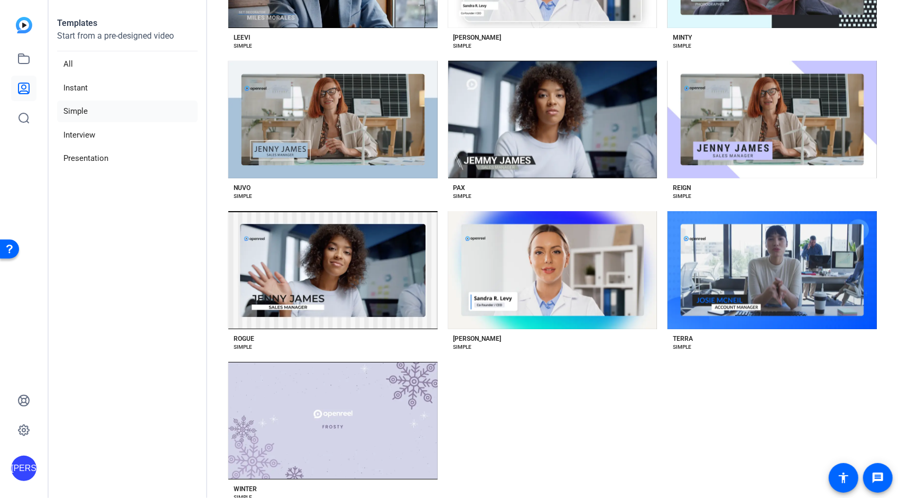
scroll to position [776, 0]
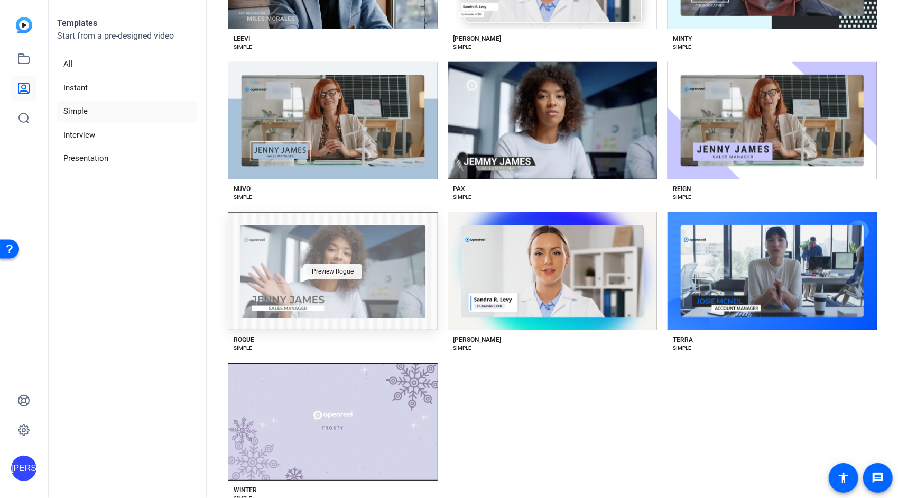
click at [352, 264] on div "Preview Rogue" at bounding box center [332, 271] width 59 height 15
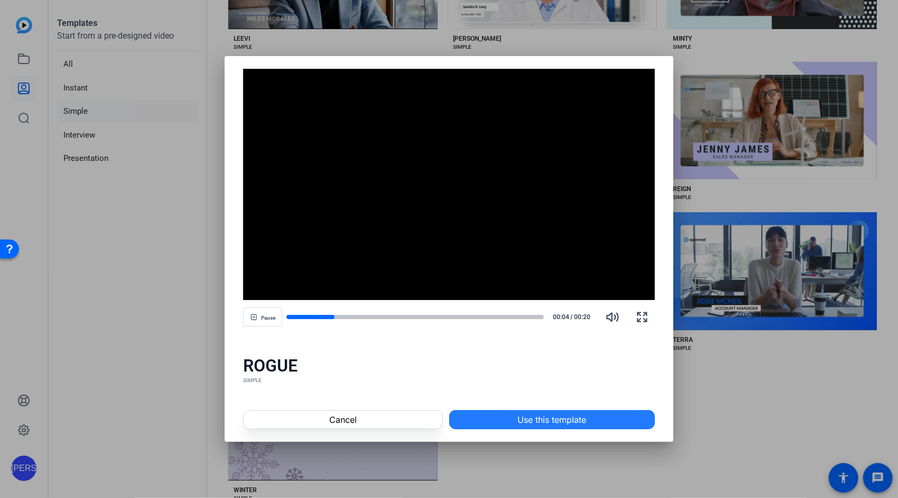
click at [514, 419] on span at bounding box center [552, 419] width 205 height 25
